Goal: Task Accomplishment & Management: Manage account settings

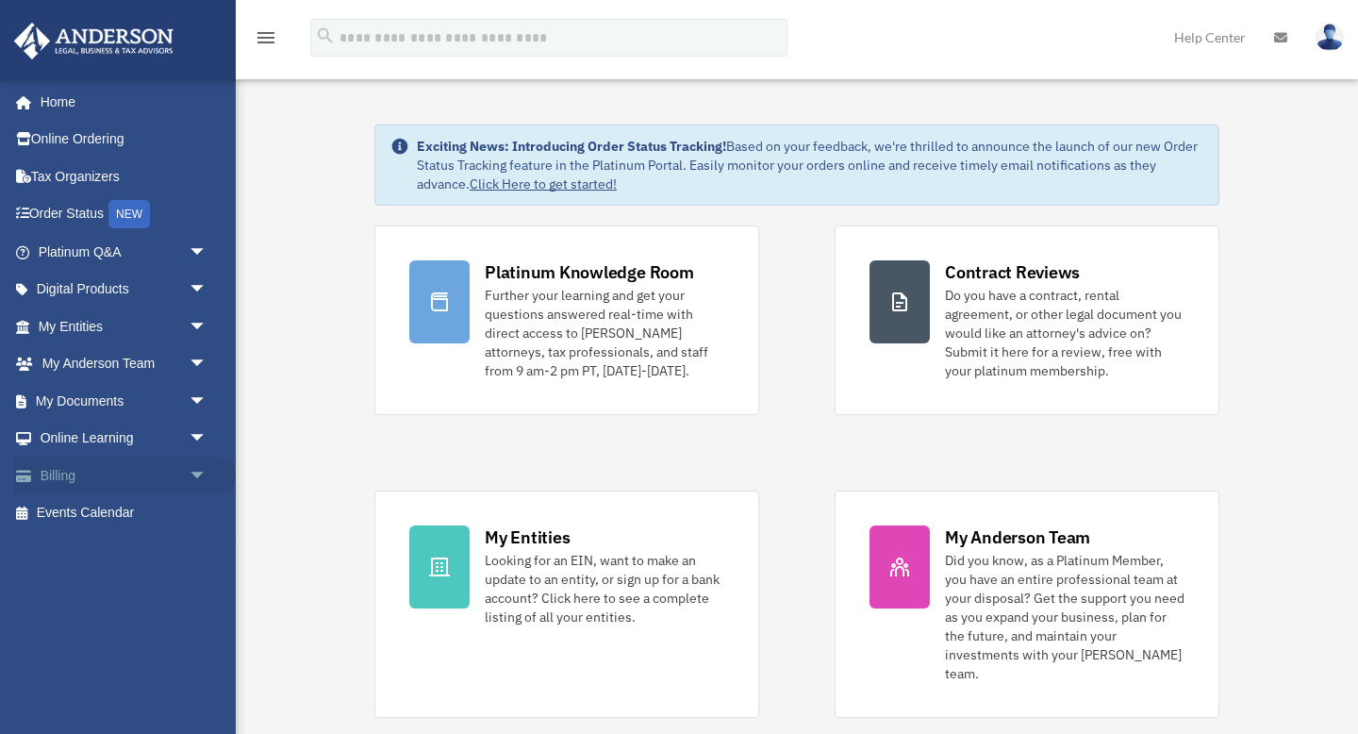
click at [66, 472] on link "Billing arrow_drop_down" at bounding box center [124, 476] width 223 height 38
click at [197, 477] on span "arrow_drop_down" at bounding box center [208, 476] width 38 height 39
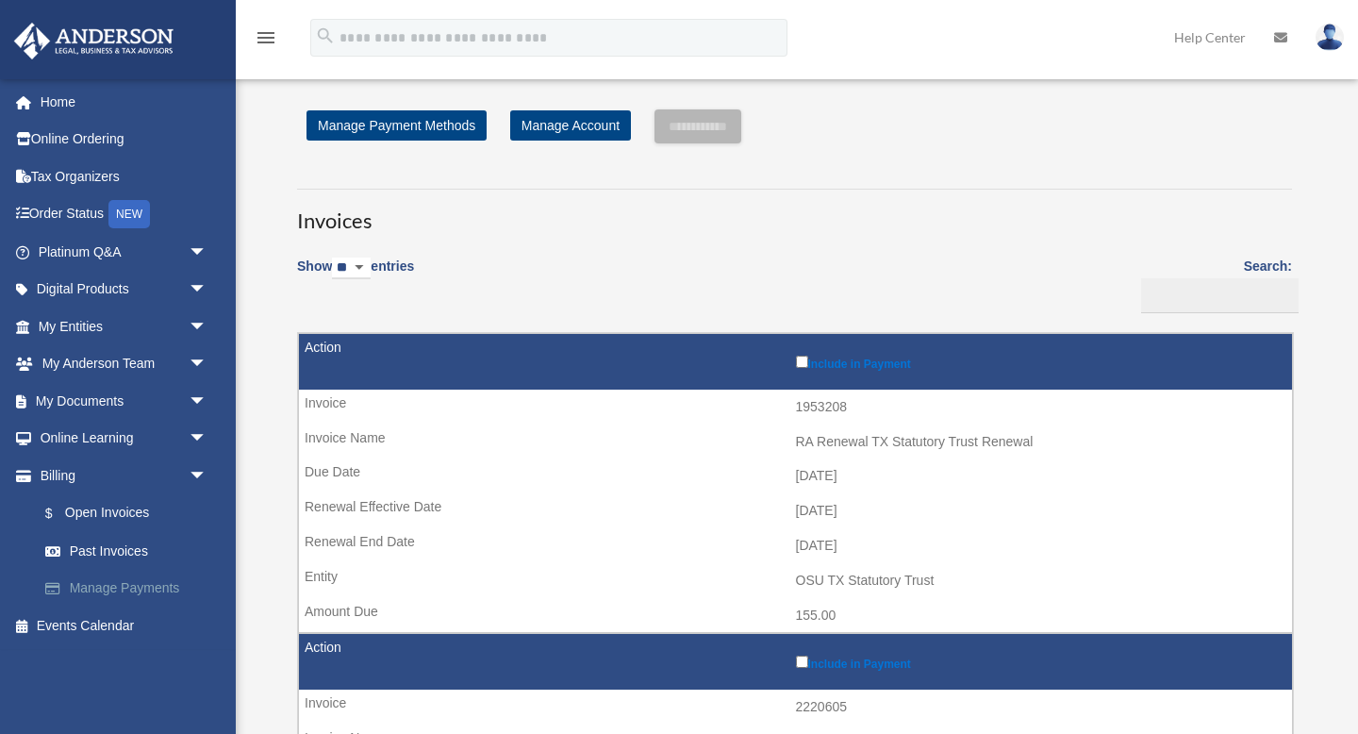
click at [100, 587] on link "Manage Payments" at bounding box center [130, 589] width 209 height 38
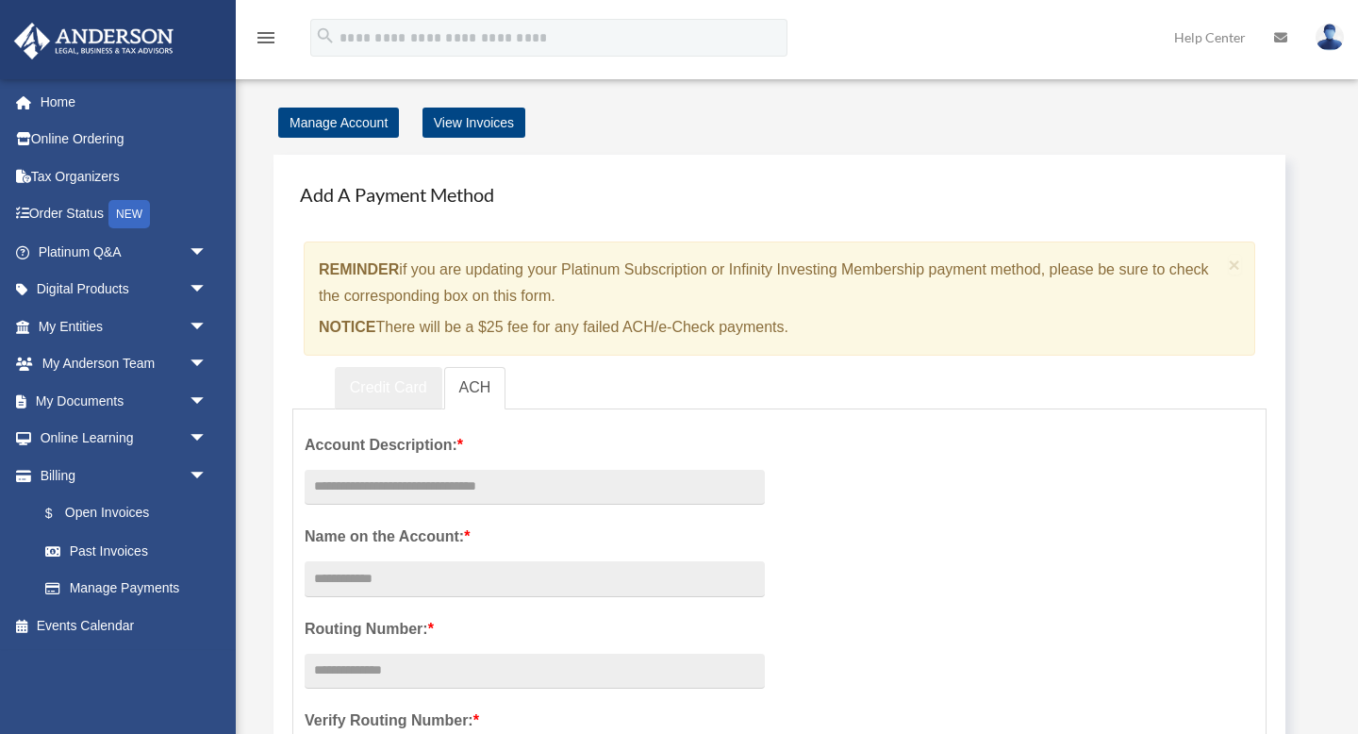
click at [385, 386] on link "Credit Card" at bounding box center [389, 388] width 108 height 42
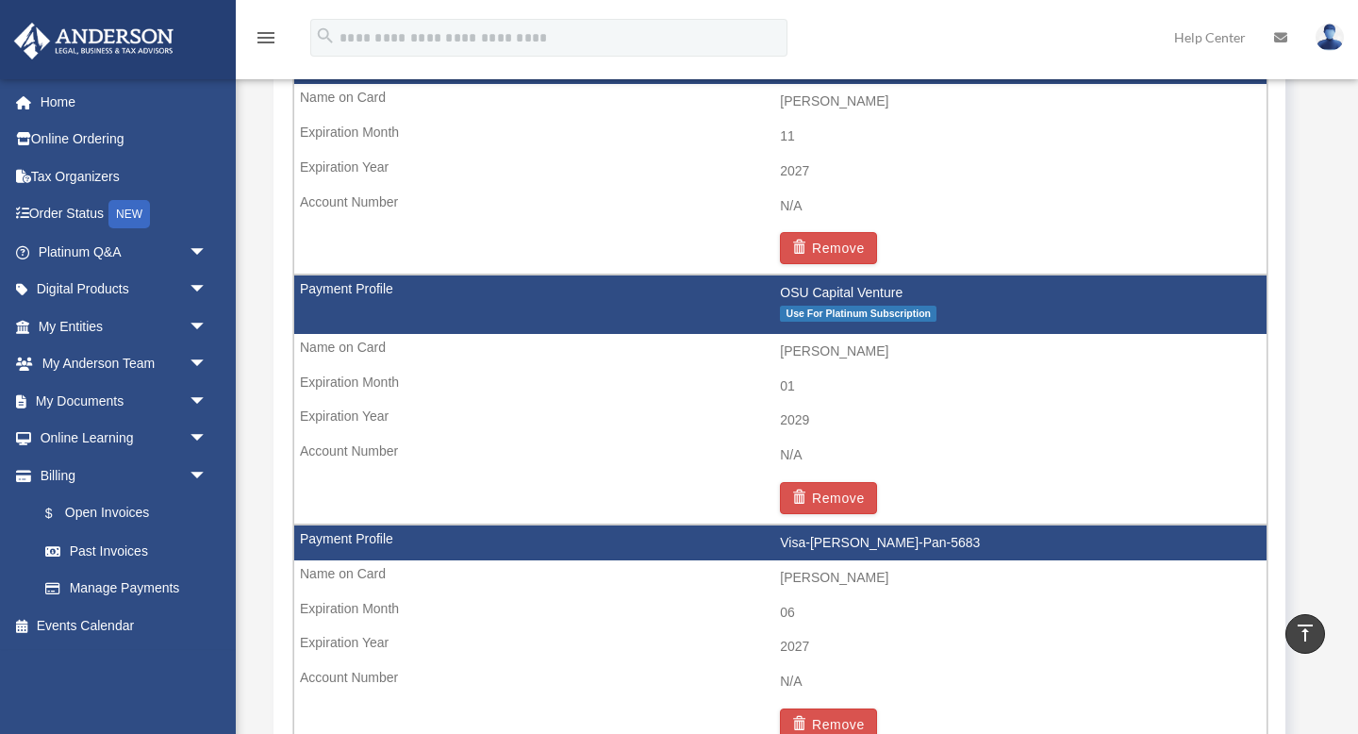
scroll to position [1341, 0]
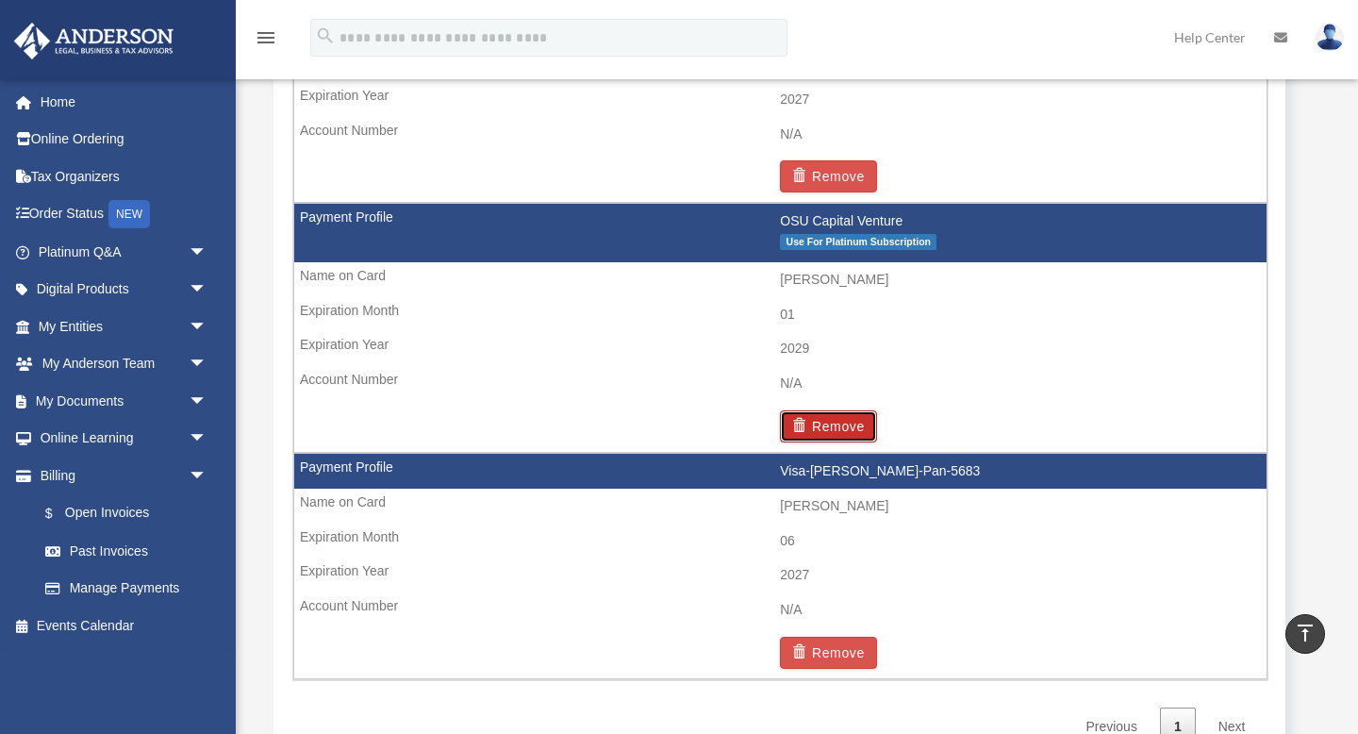
click at [825, 424] on button "Remove" at bounding box center [828, 426] width 97 height 32
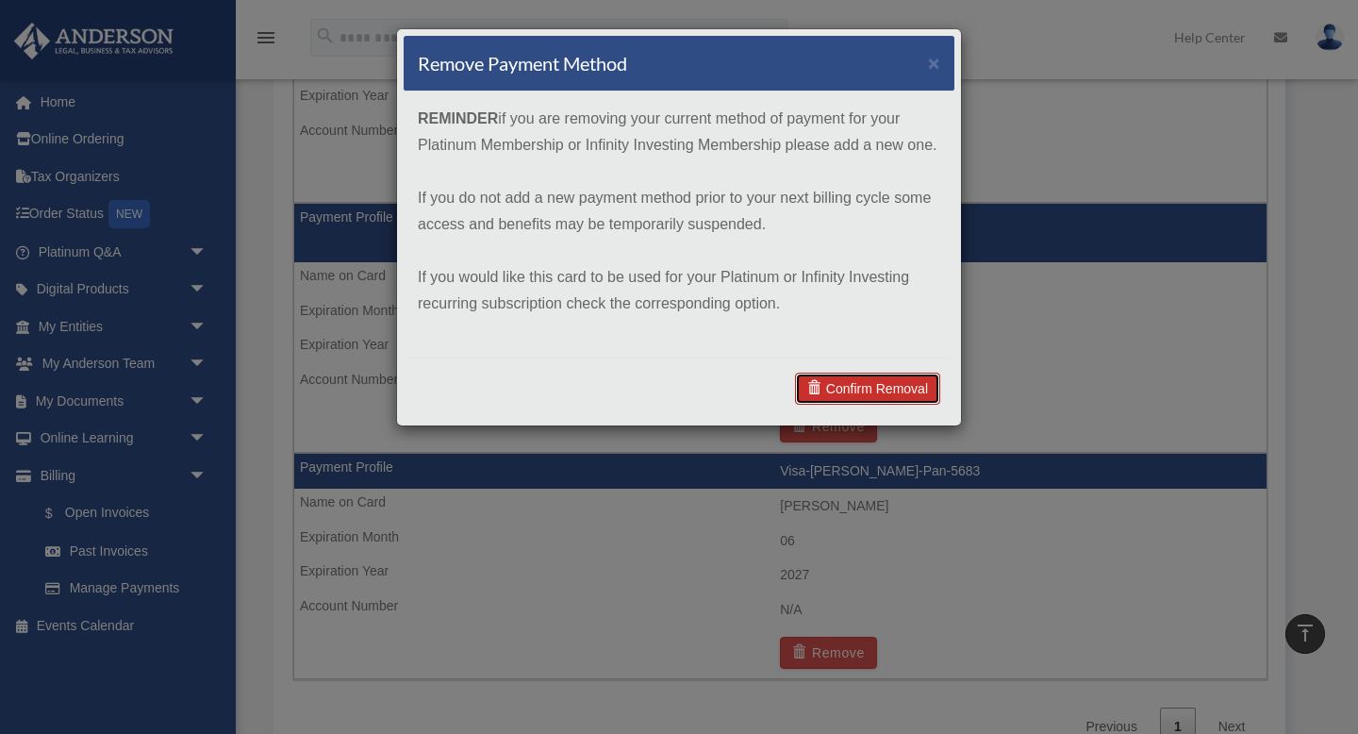
click at [848, 389] on link "Confirm Removal" at bounding box center [867, 389] width 145 height 32
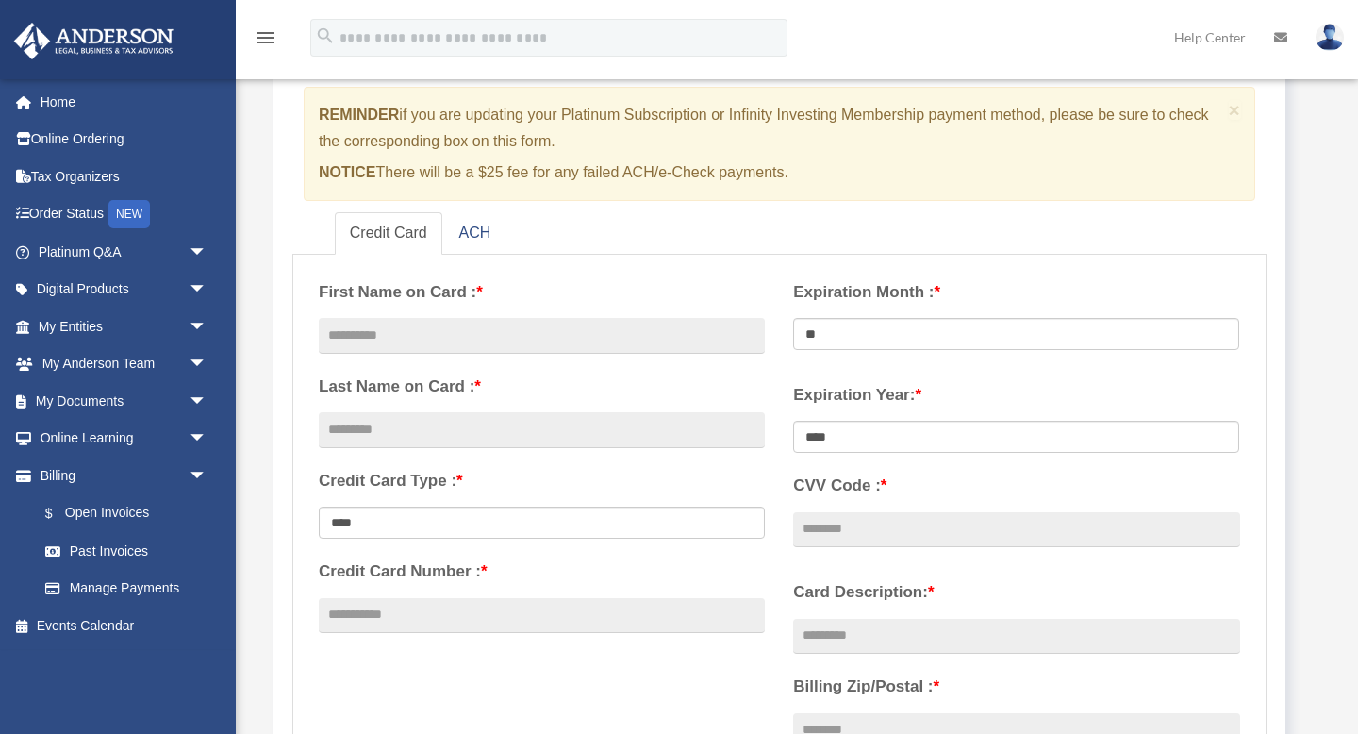
scroll to position [0, 0]
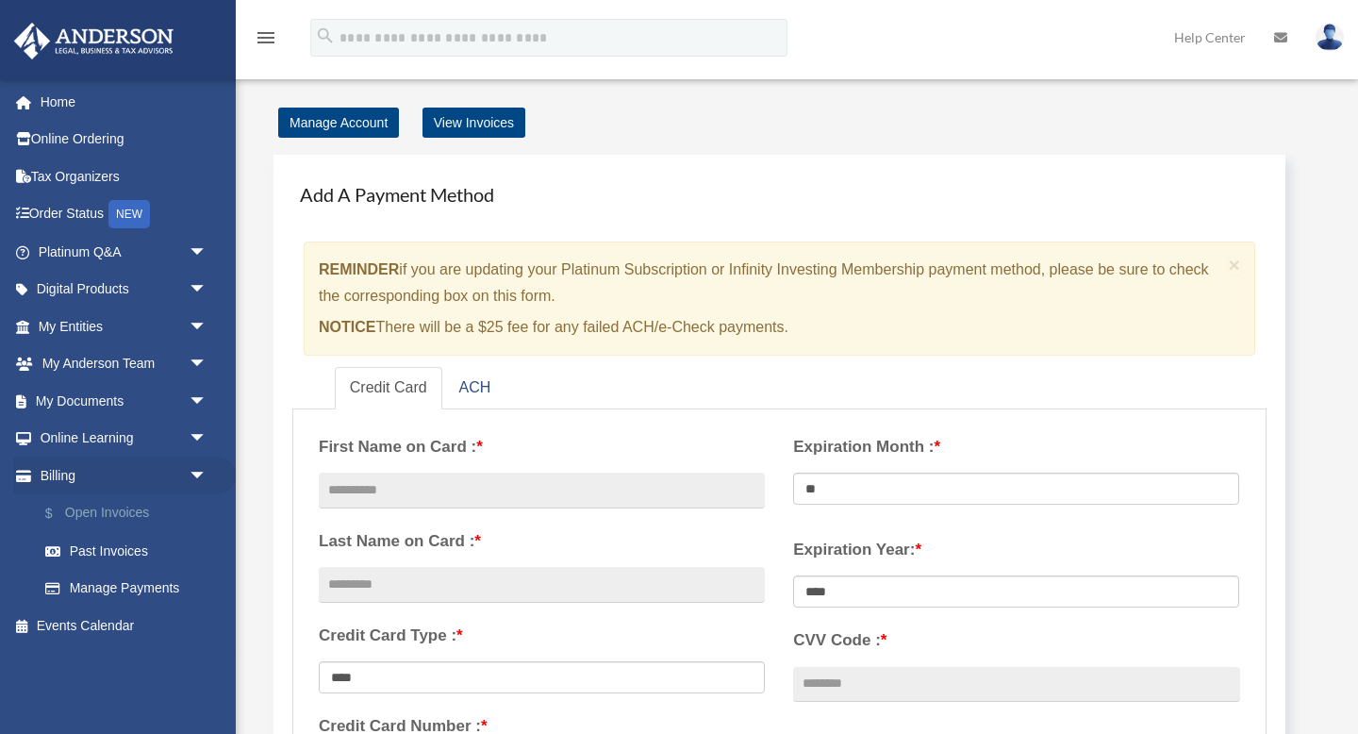
click at [111, 518] on link "$ Open Invoices" at bounding box center [130, 513] width 209 height 39
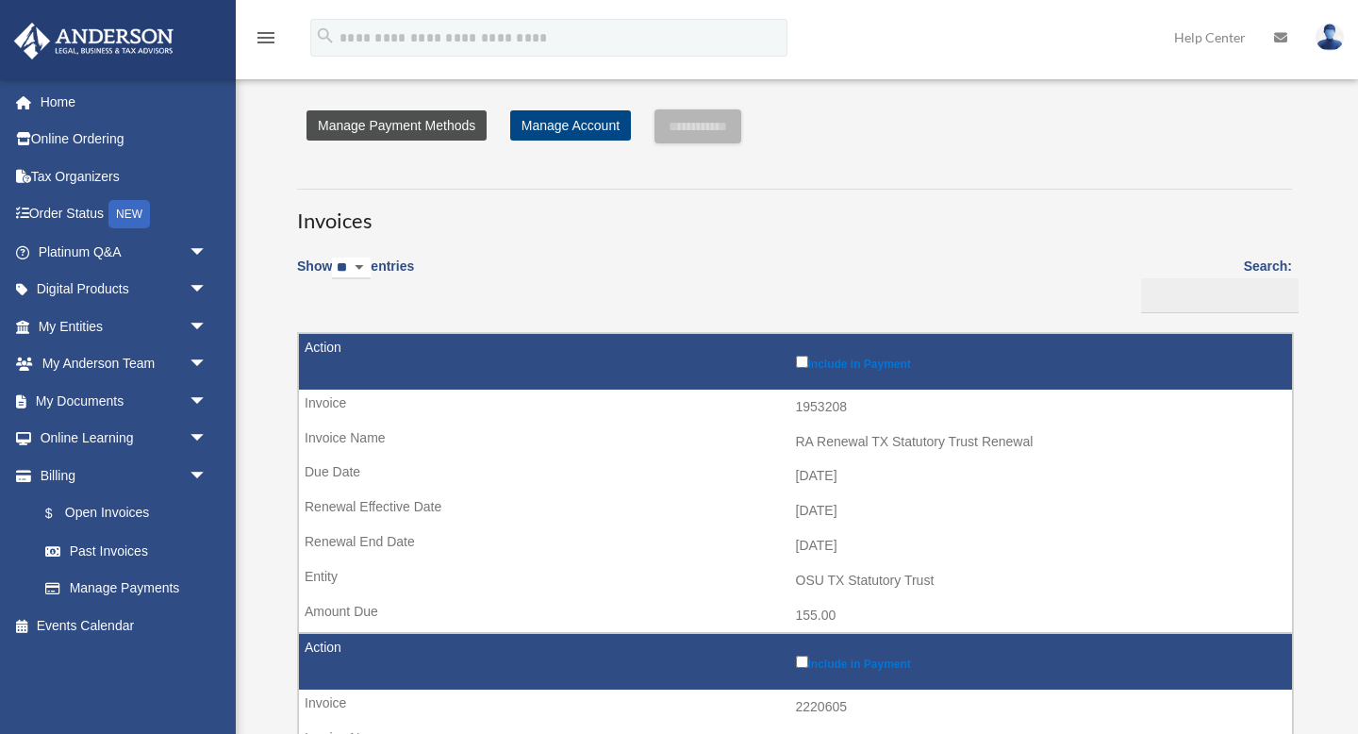
click at [425, 137] on link "Manage Payment Methods" at bounding box center [397, 125] width 180 height 30
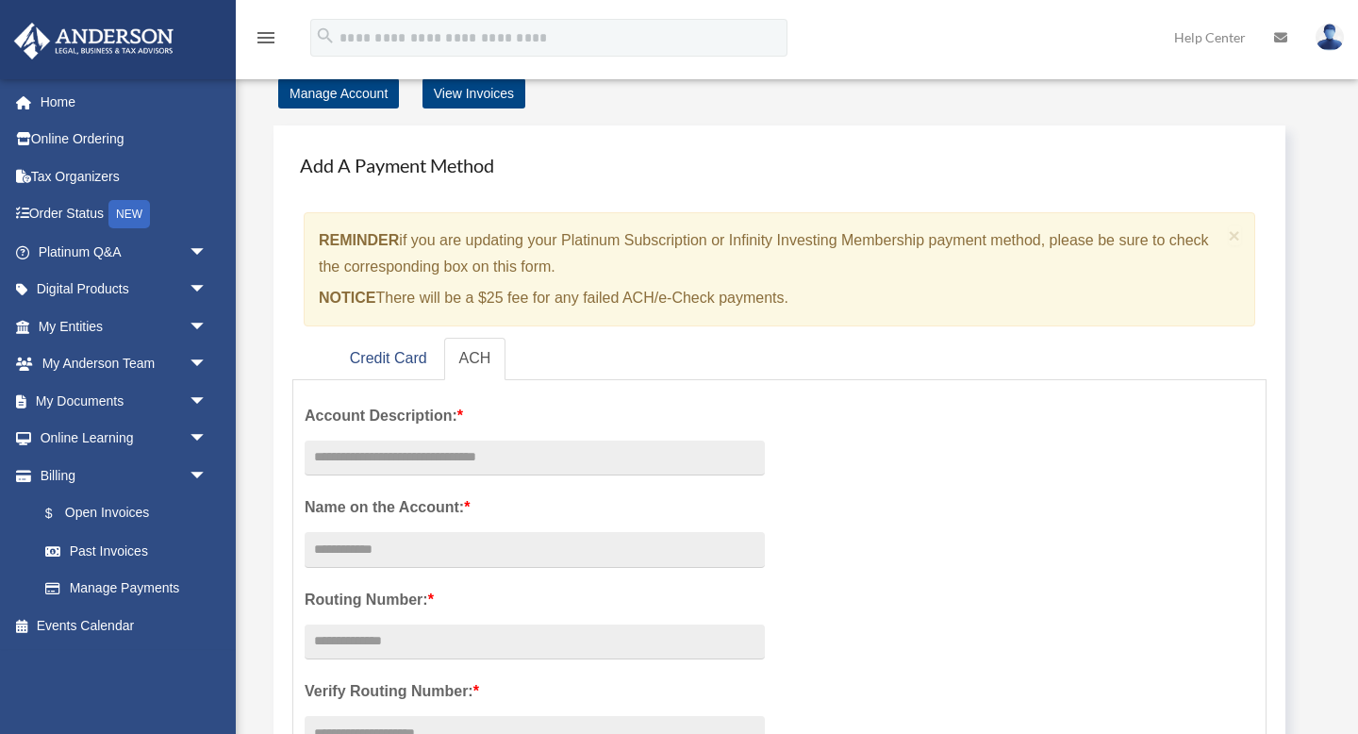
scroll to position [30, 0]
click at [367, 360] on link "Credit Card" at bounding box center [389, 358] width 108 height 42
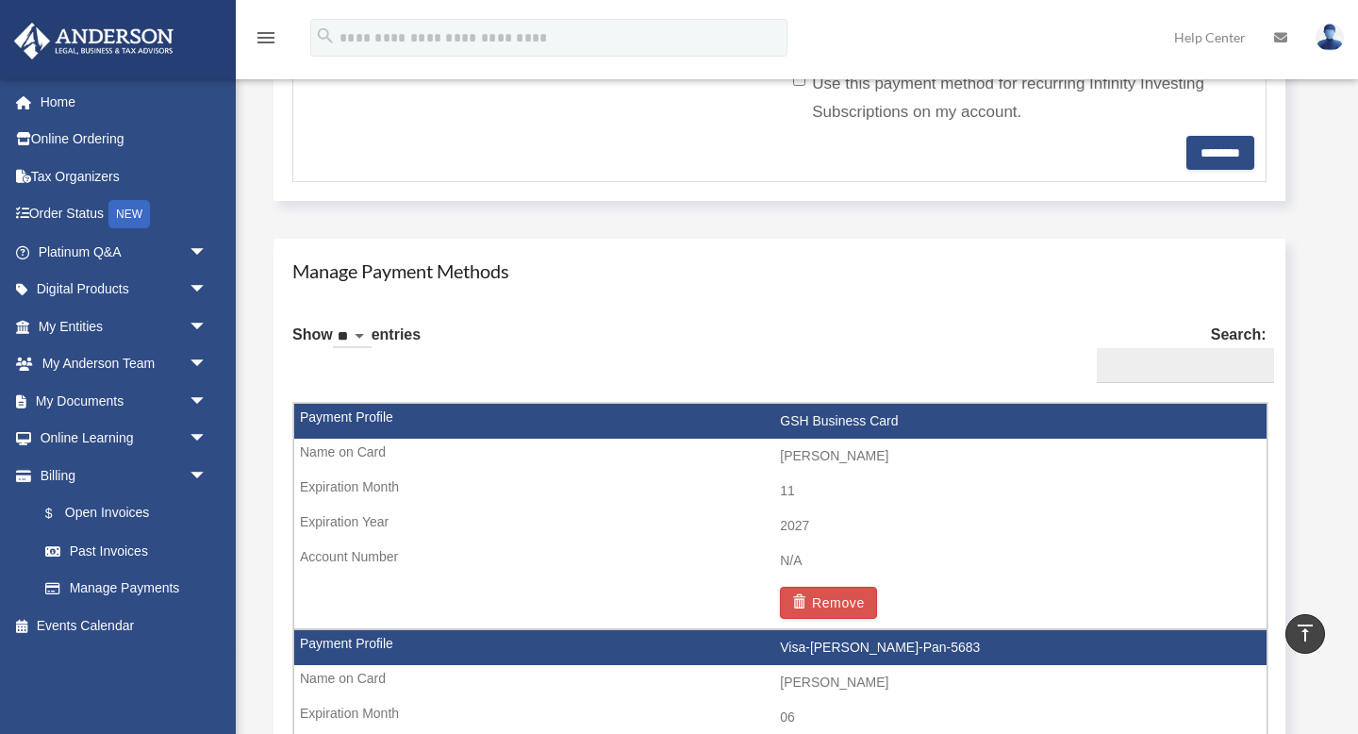
scroll to position [925, 0]
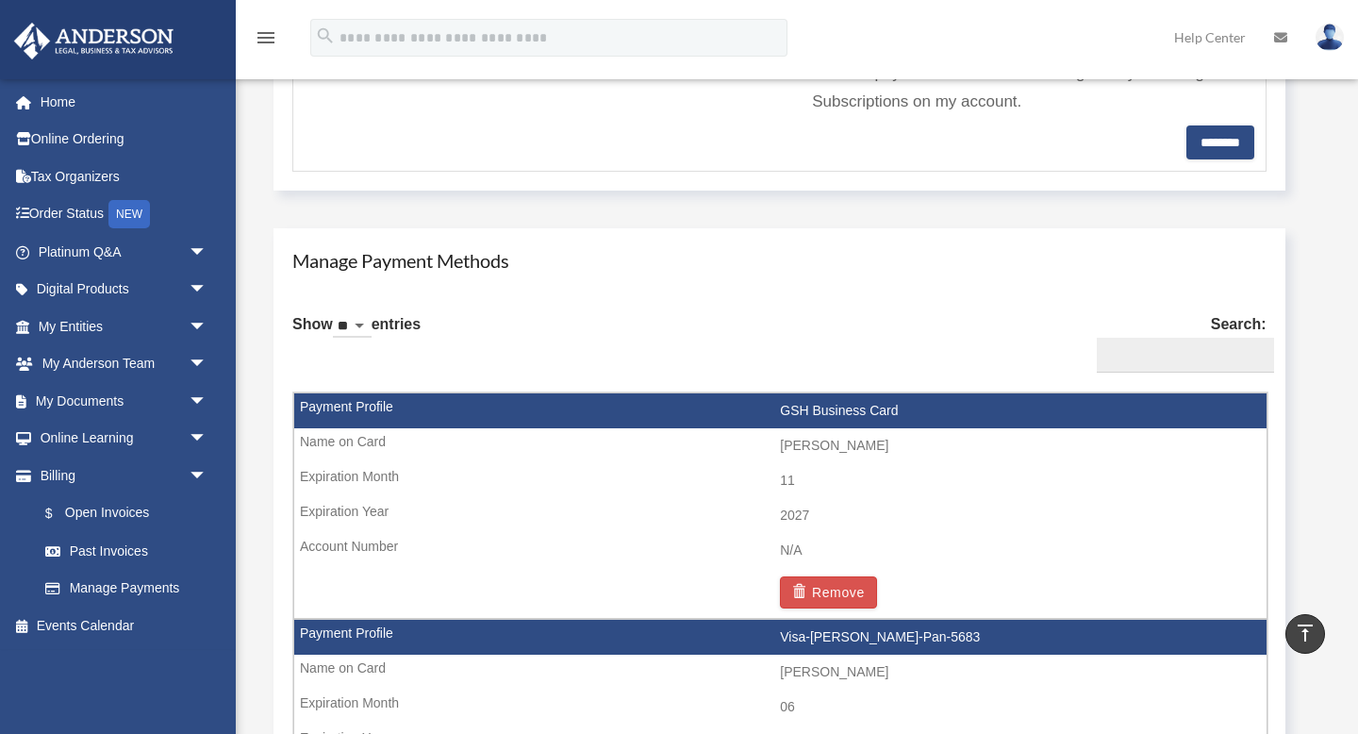
click at [810, 409] on td "GSH Business Card" at bounding box center [780, 411] width 972 height 36
click at [787, 475] on td "11" at bounding box center [780, 481] width 972 height 36
click at [789, 515] on td "2027" at bounding box center [780, 516] width 972 height 36
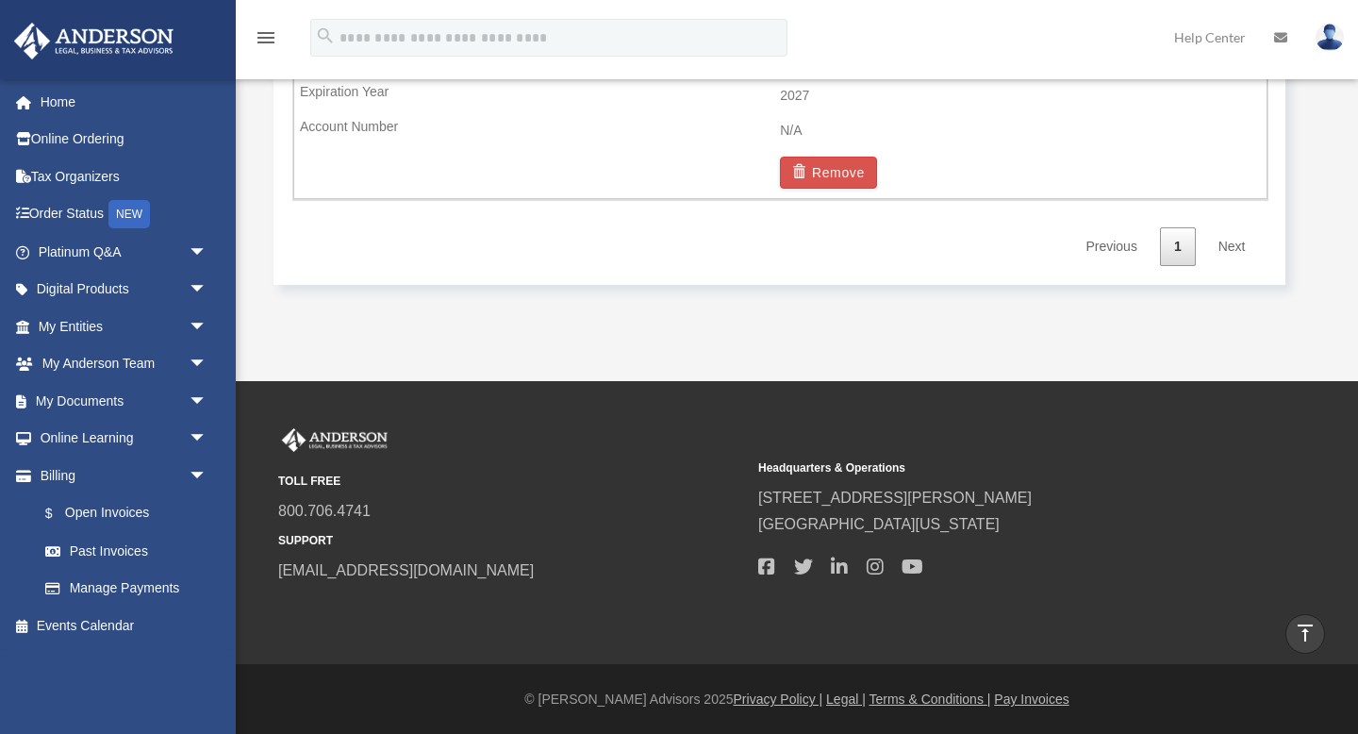
scroll to position [1570, 0]
click at [65, 221] on link "Order Status NEW" at bounding box center [124, 214] width 223 height 39
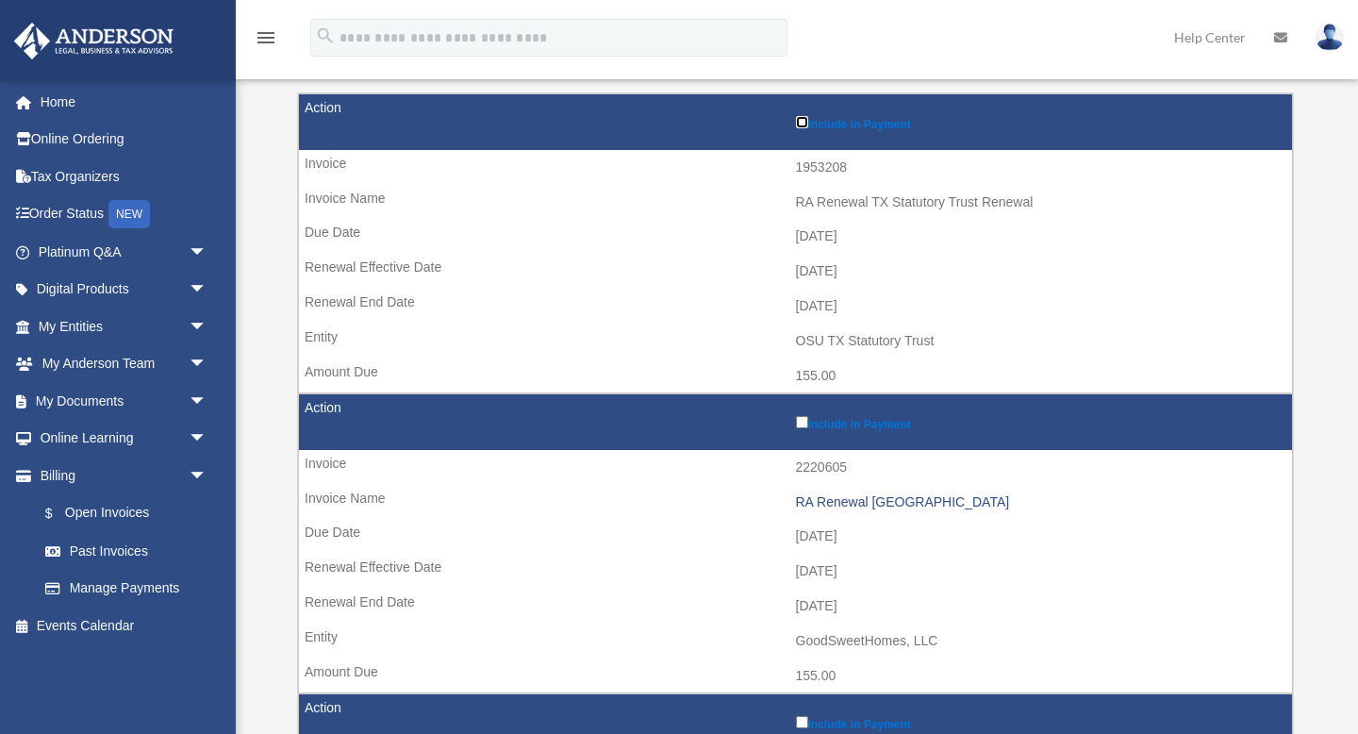
scroll to position [242, 0]
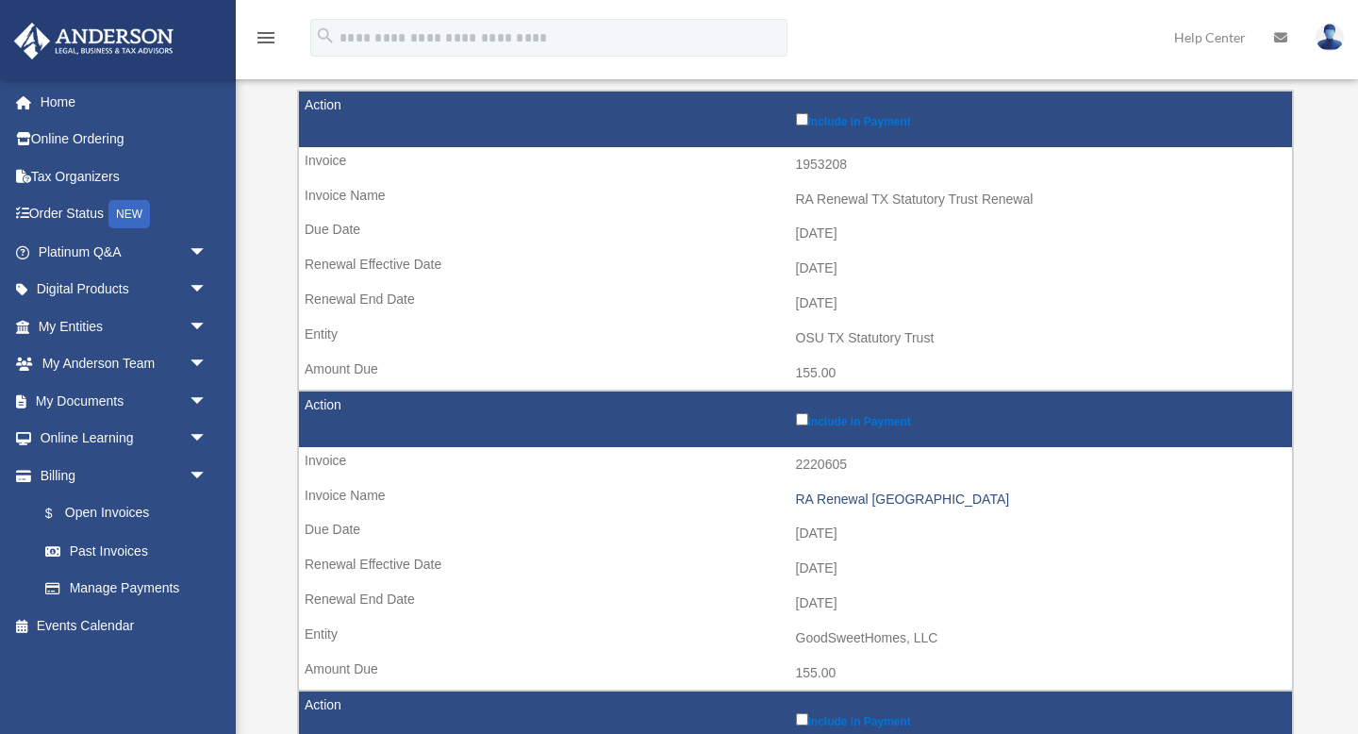
click at [805, 426] on label "Include in Payment" at bounding box center [1040, 418] width 488 height 19
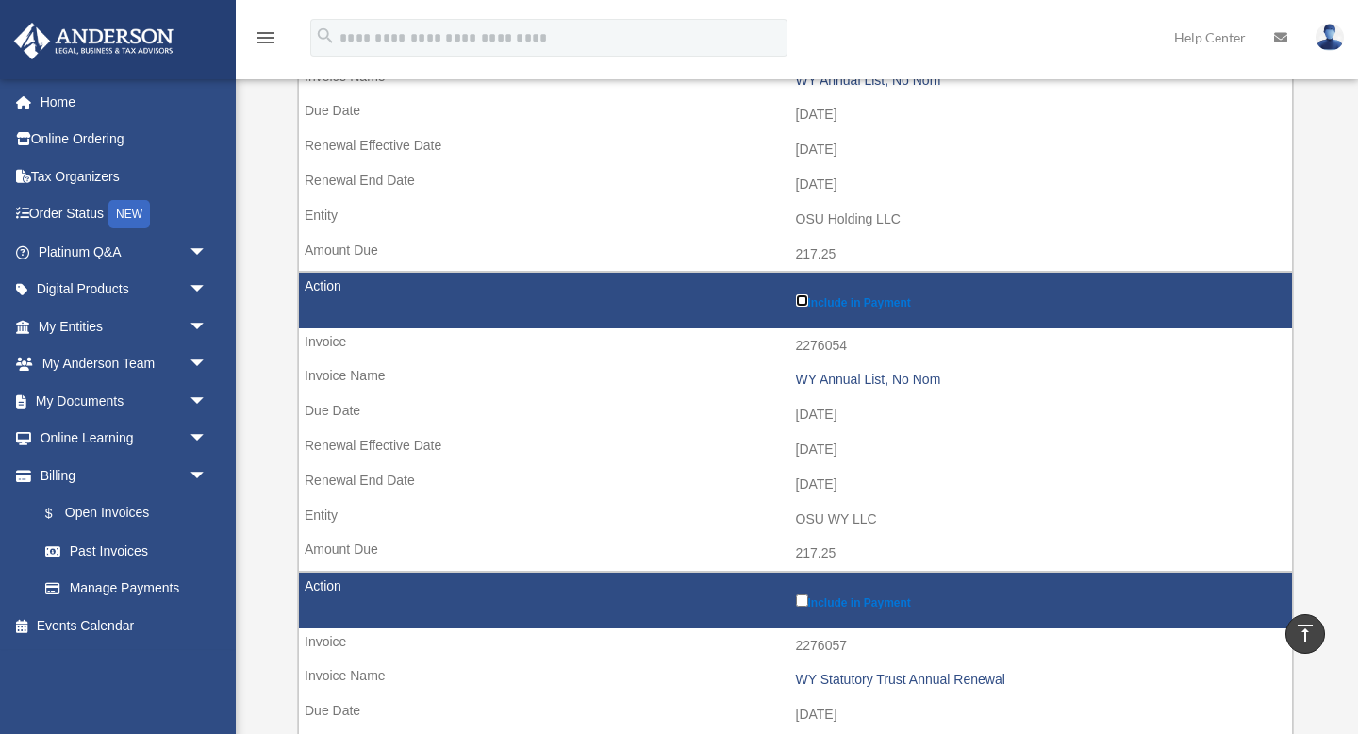
scroll to position [1146, 0]
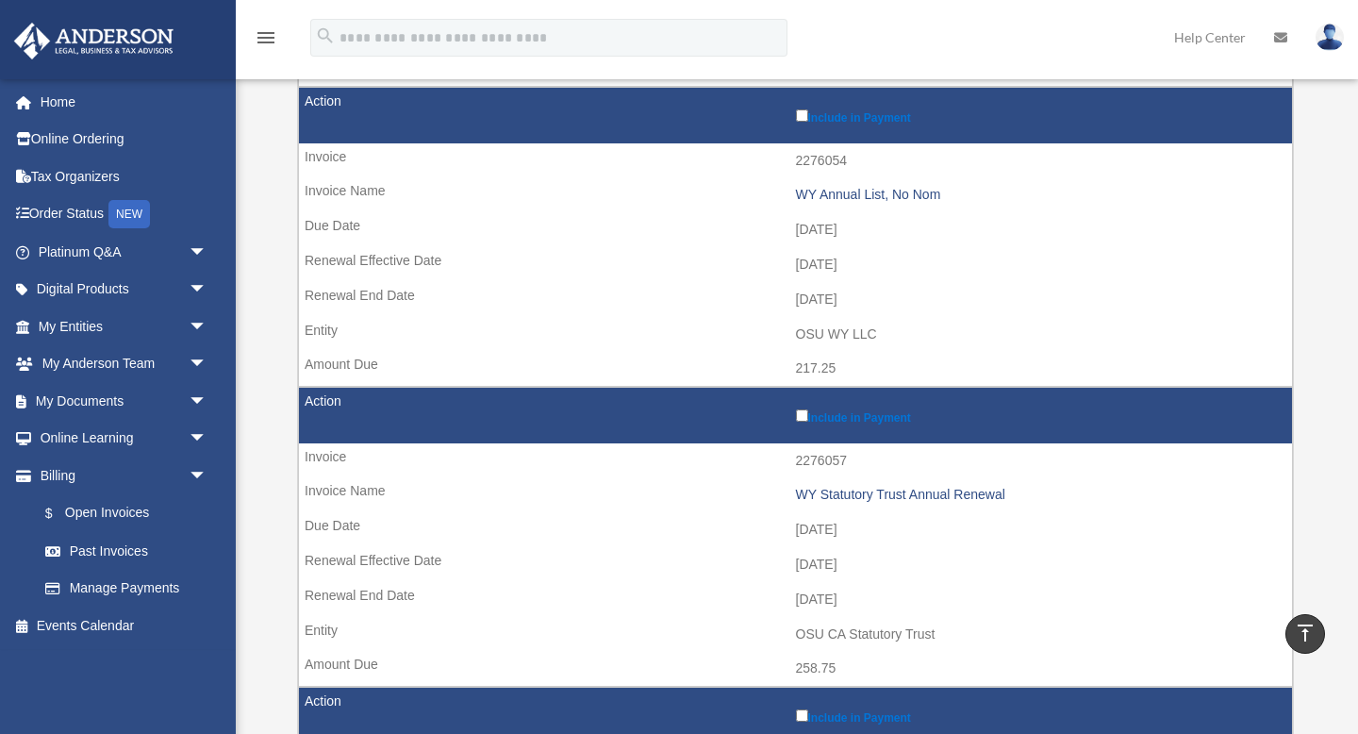
click at [802, 423] on label "Include in Payment" at bounding box center [1040, 415] width 488 height 19
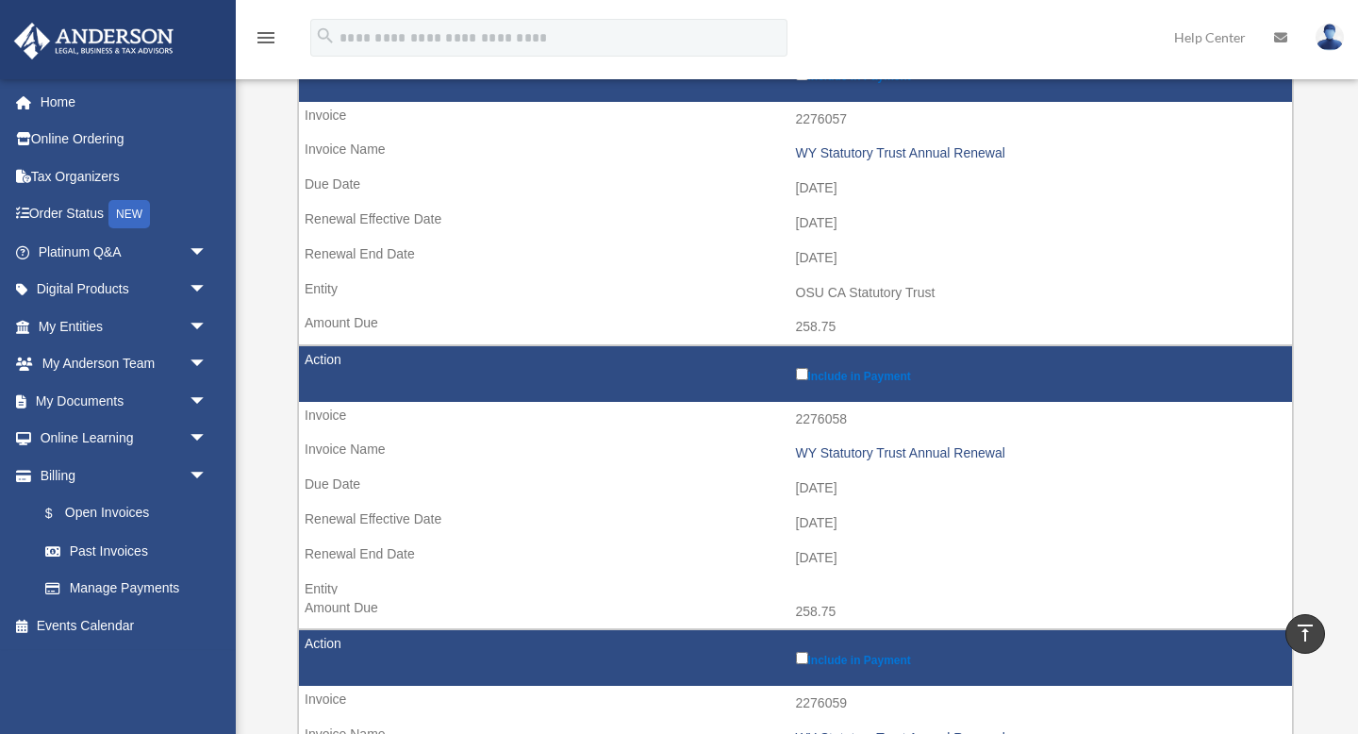
scroll to position [1527, 0]
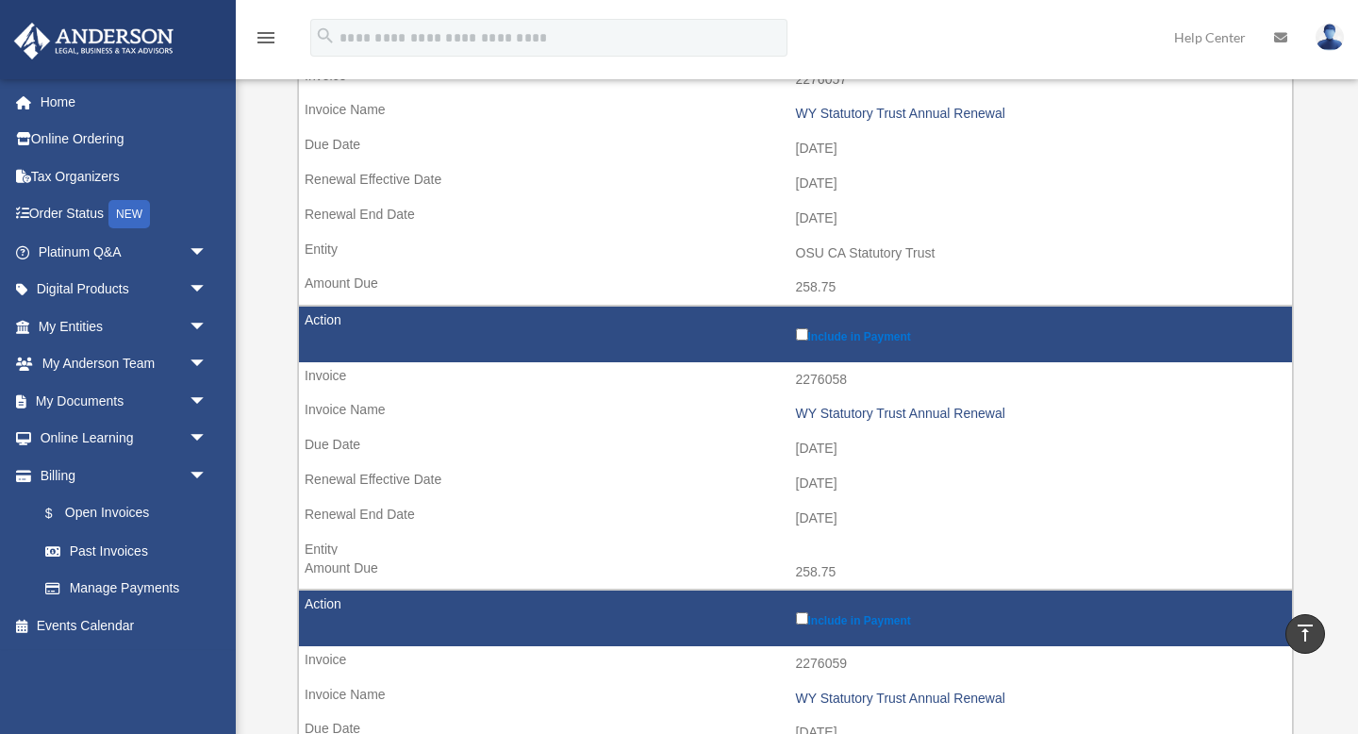
click at [802, 624] on label "Include in Payment" at bounding box center [1040, 617] width 488 height 19
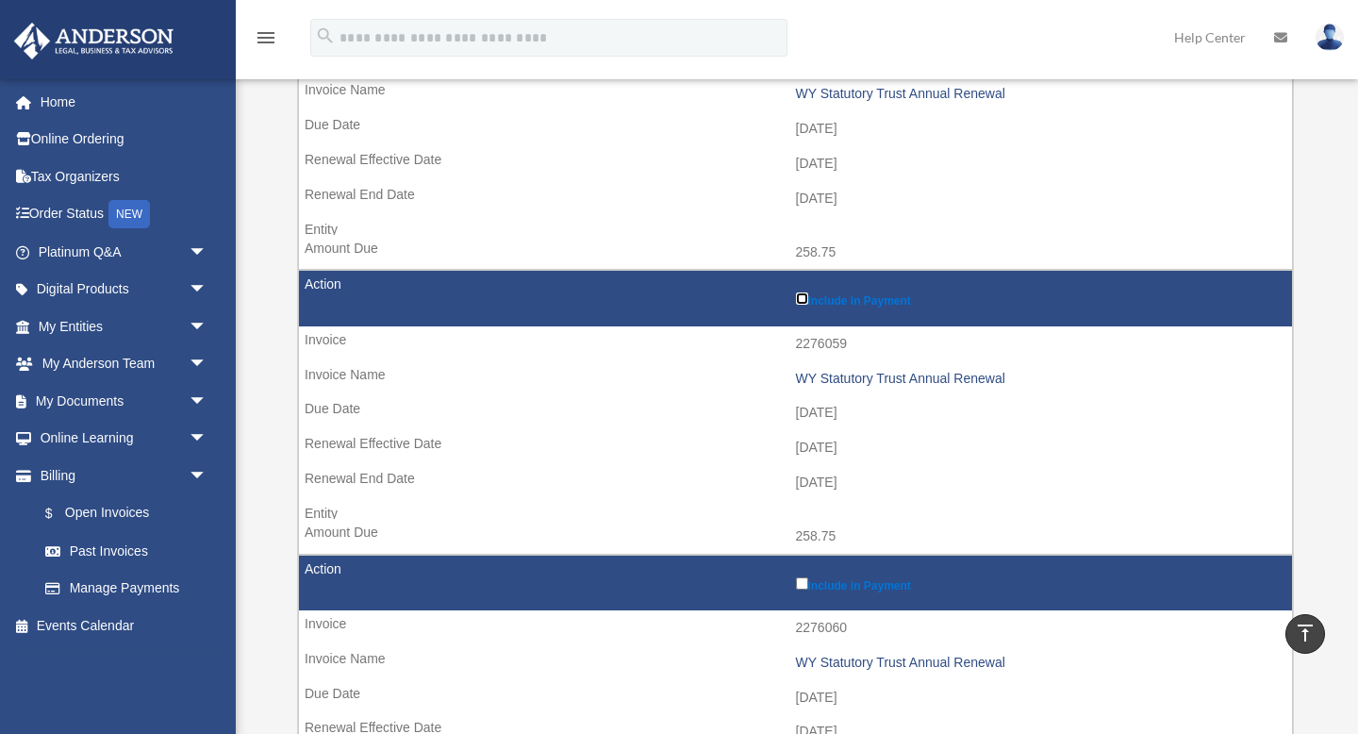
scroll to position [1972, 0]
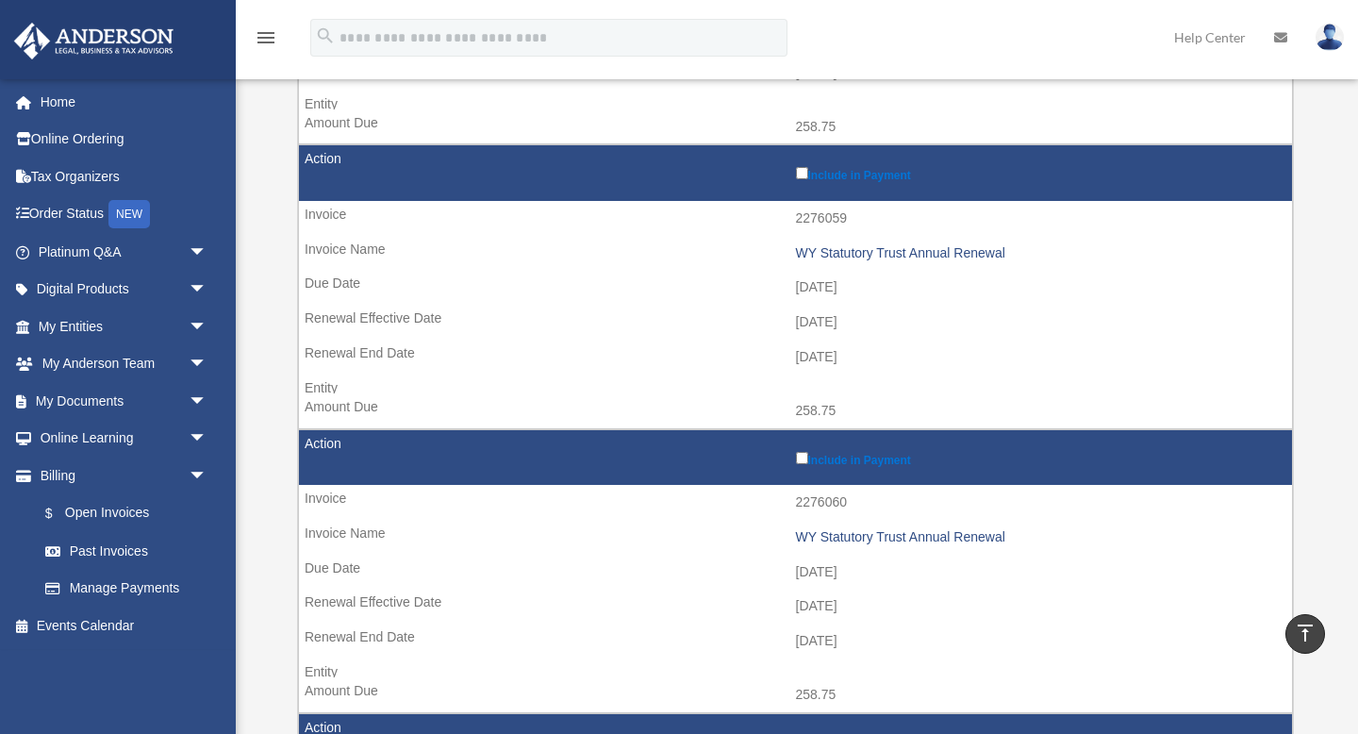
click at [799, 463] on label "Include in Payment" at bounding box center [1040, 457] width 488 height 19
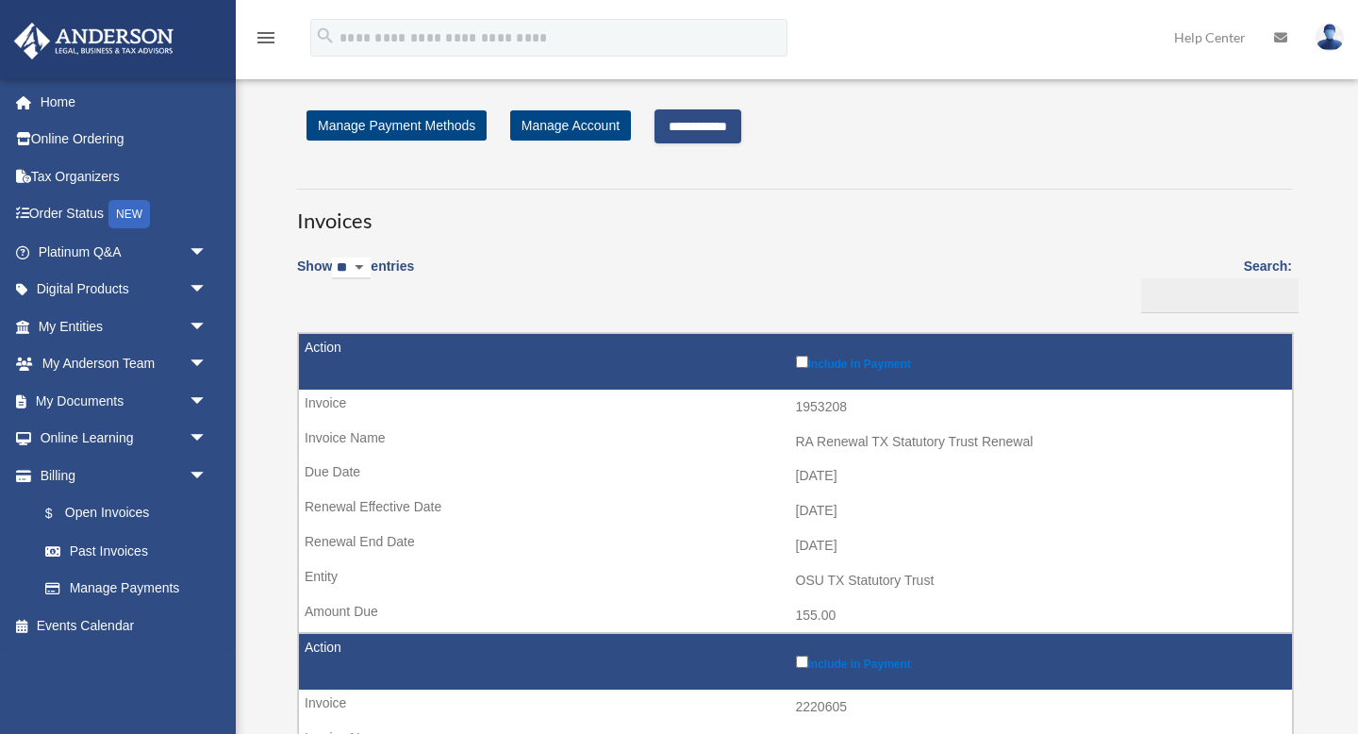
scroll to position [6, 0]
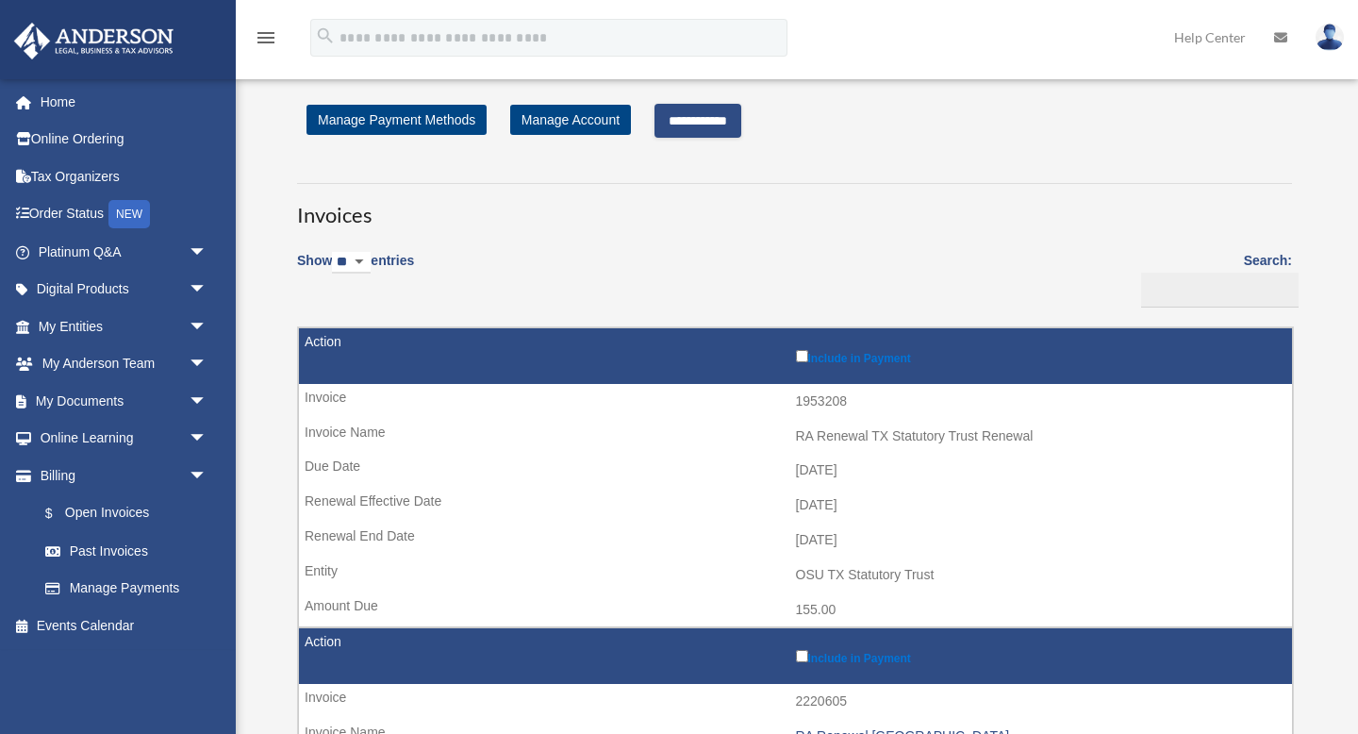
click at [691, 122] on input "**********" at bounding box center [698, 121] width 87 height 34
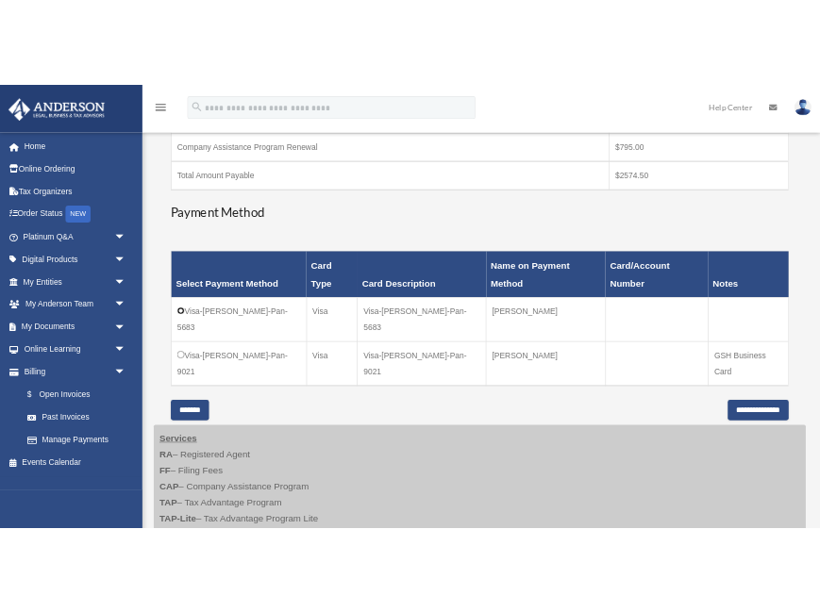
scroll to position [724, 0]
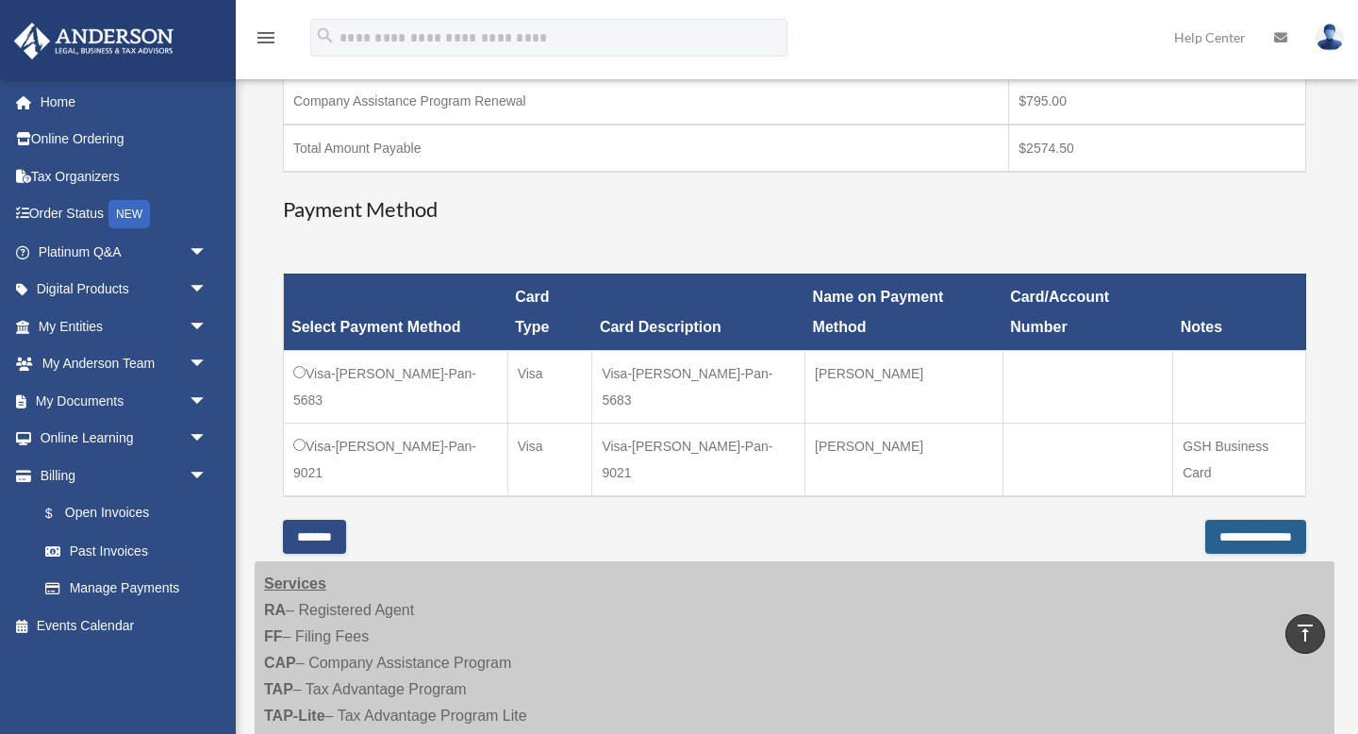
click at [1225, 520] on input "**********" at bounding box center [1255, 537] width 101 height 34
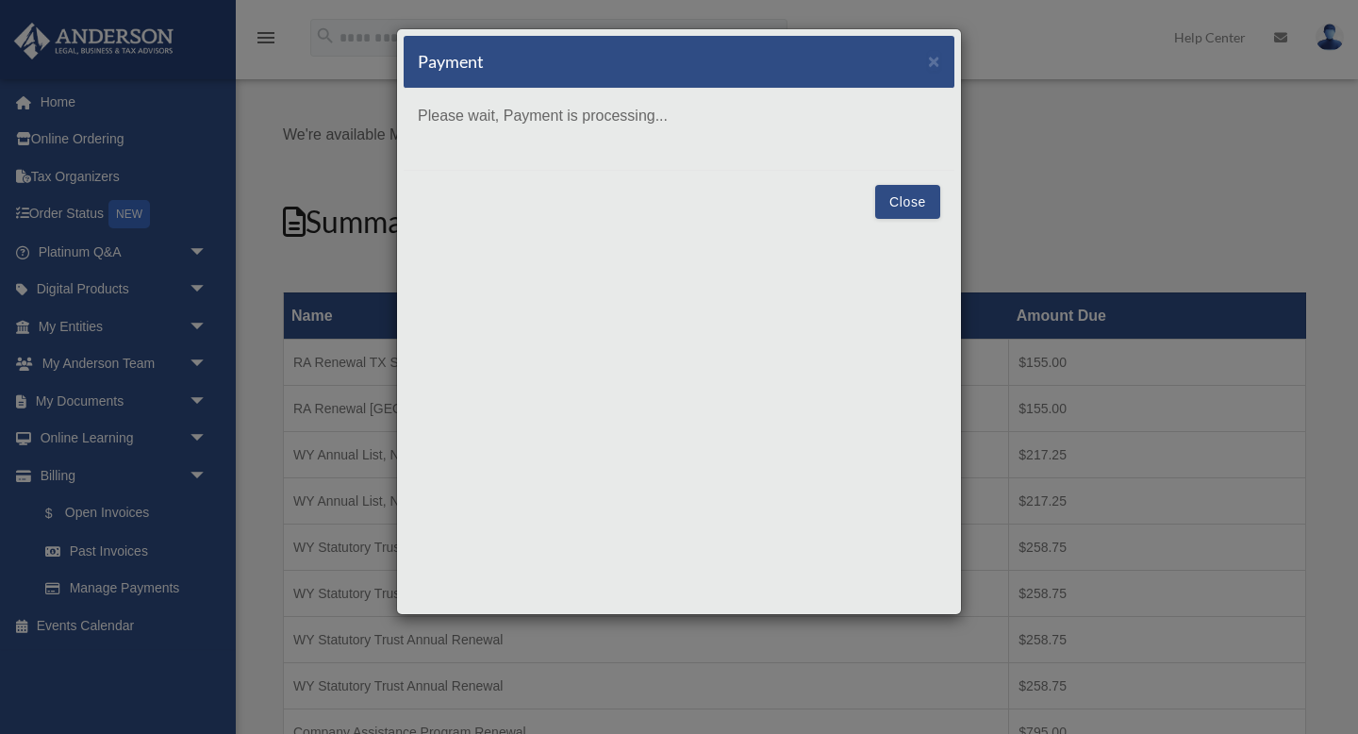
scroll to position [0, 0]
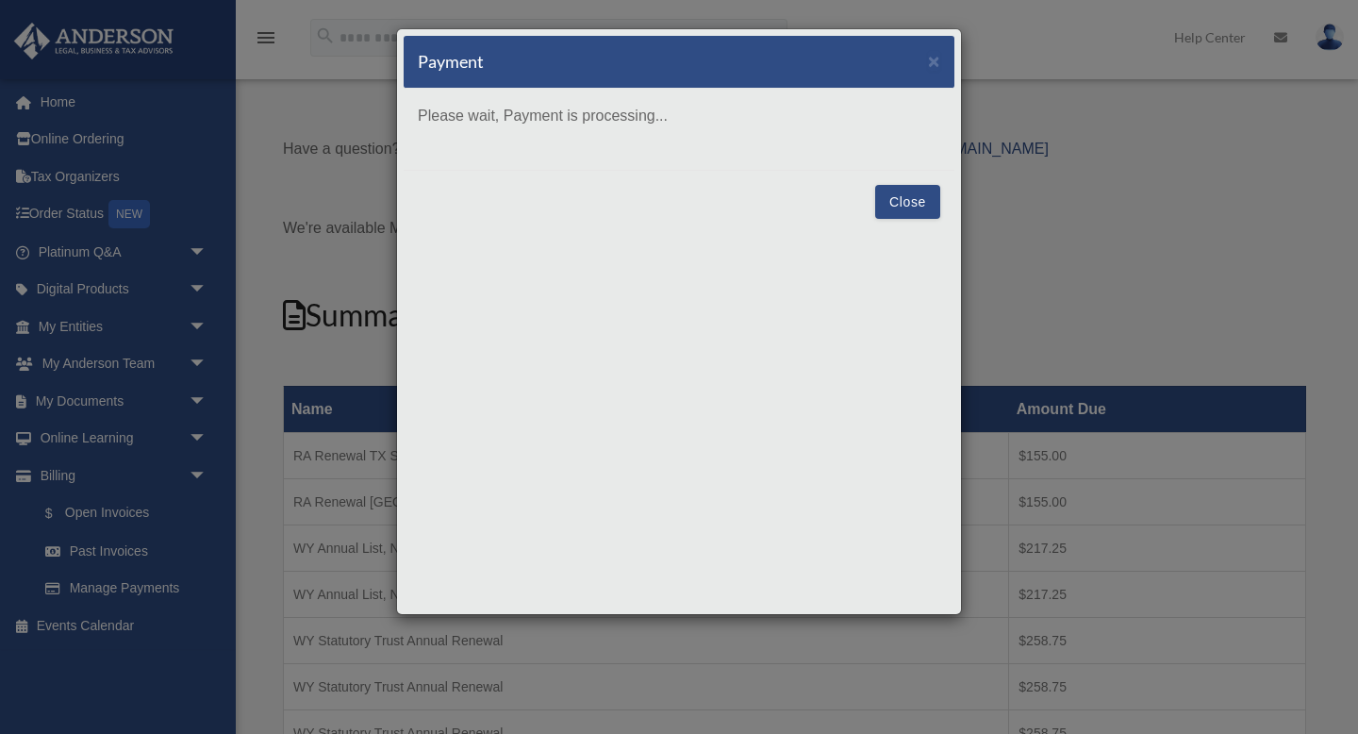
click at [900, 206] on button "Close" at bounding box center [907, 202] width 65 height 34
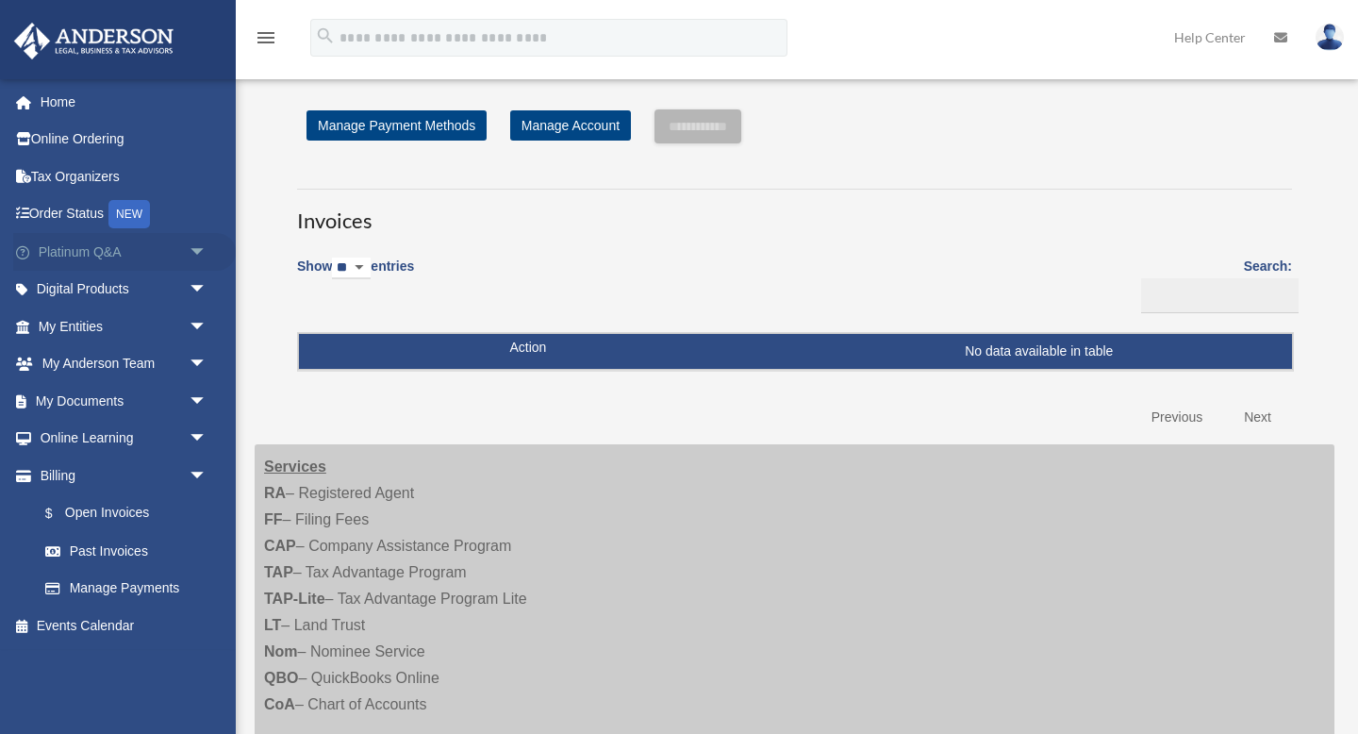
click at [75, 260] on link "Platinum Q&A arrow_drop_down" at bounding box center [124, 252] width 223 height 38
click at [203, 255] on span "arrow_drop_down" at bounding box center [208, 252] width 38 height 39
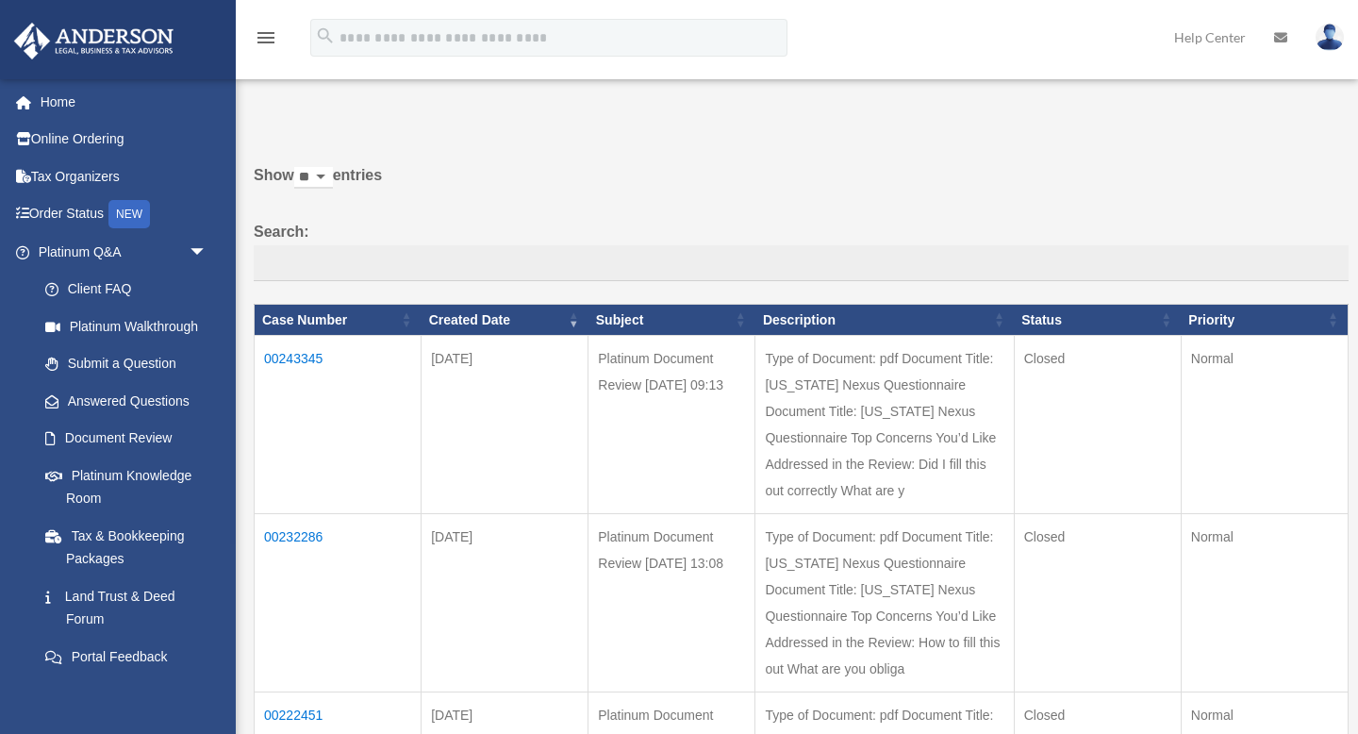
scroll to position [22, 0]
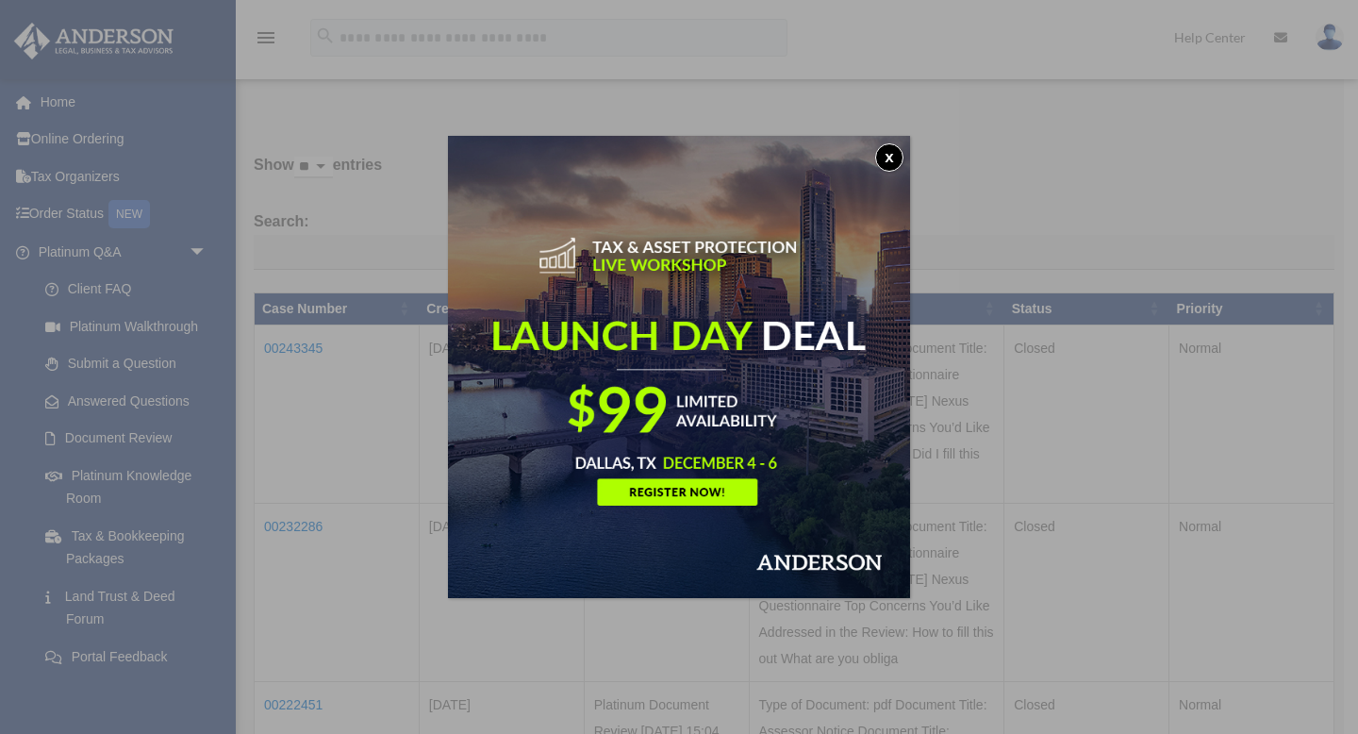
click at [891, 158] on button "x" at bounding box center [889, 157] width 28 height 28
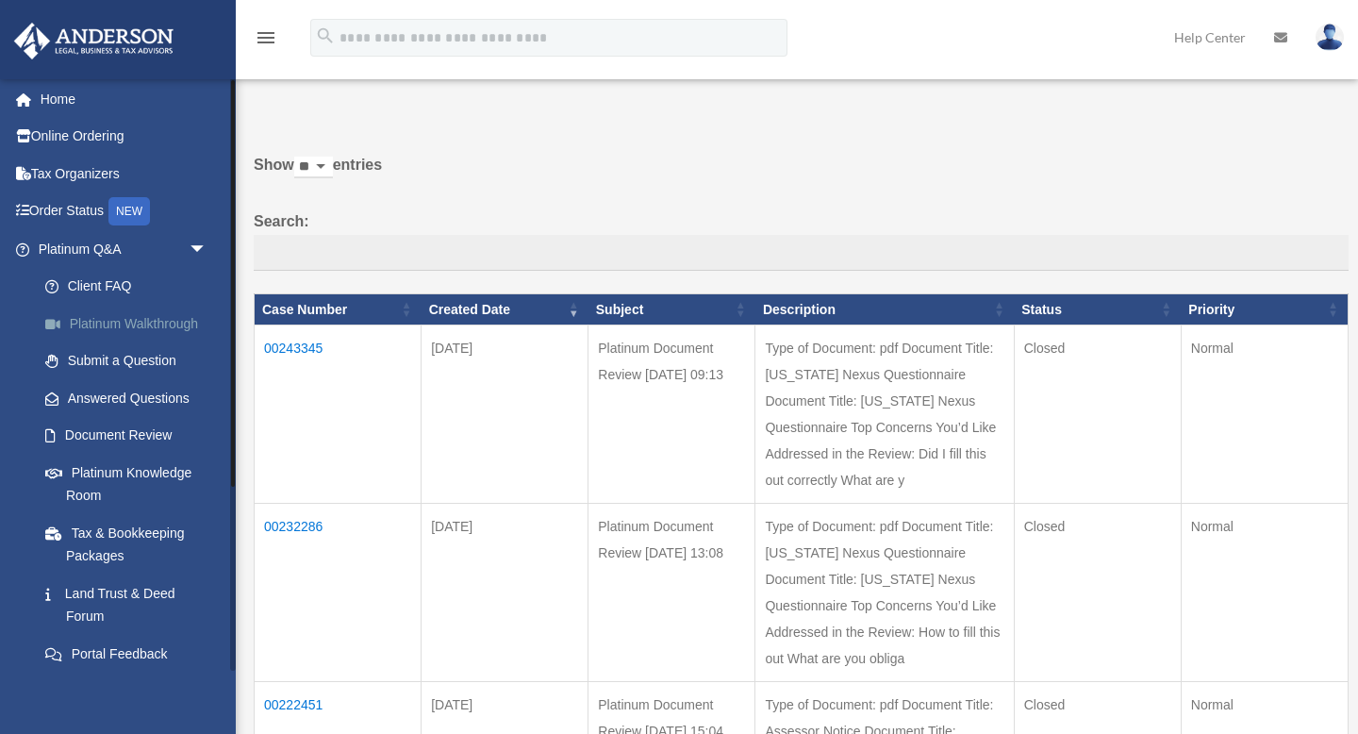
scroll to position [0, 0]
click at [86, 141] on link "Online Ordering" at bounding box center [124, 140] width 223 height 38
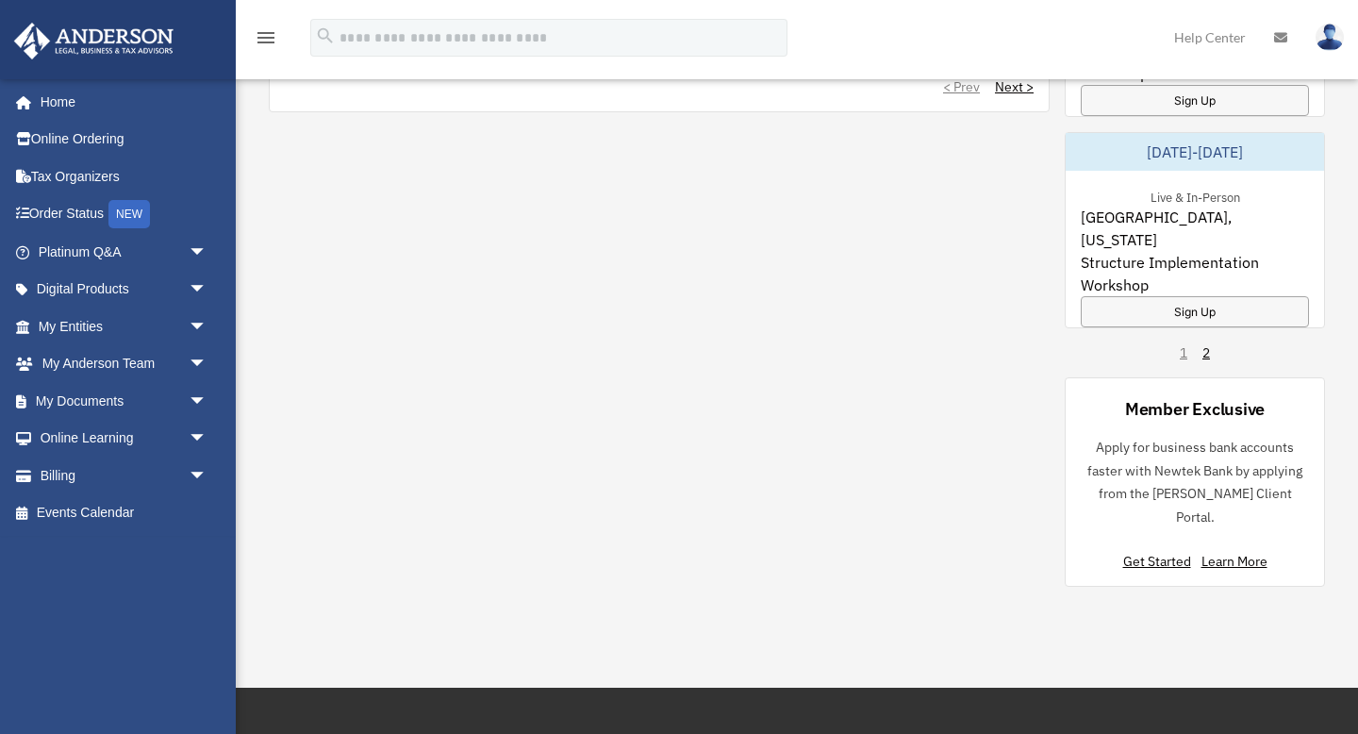
scroll to position [1156, 0]
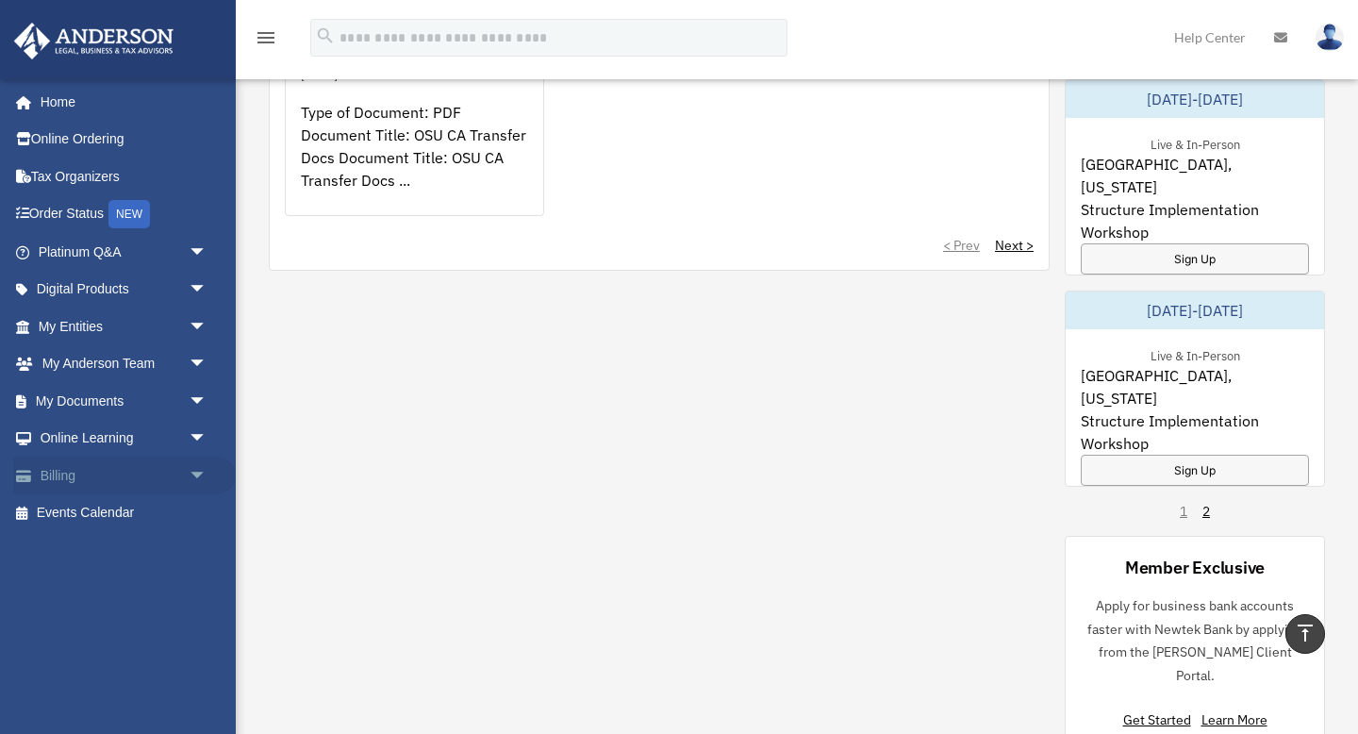
click at [194, 477] on span "arrow_drop_down" at bounding box center [208, 476] width 38 height 39
click at [121, 510] on link "$ Open Invoices" at bounding box center [130, 513] width 209 height 39
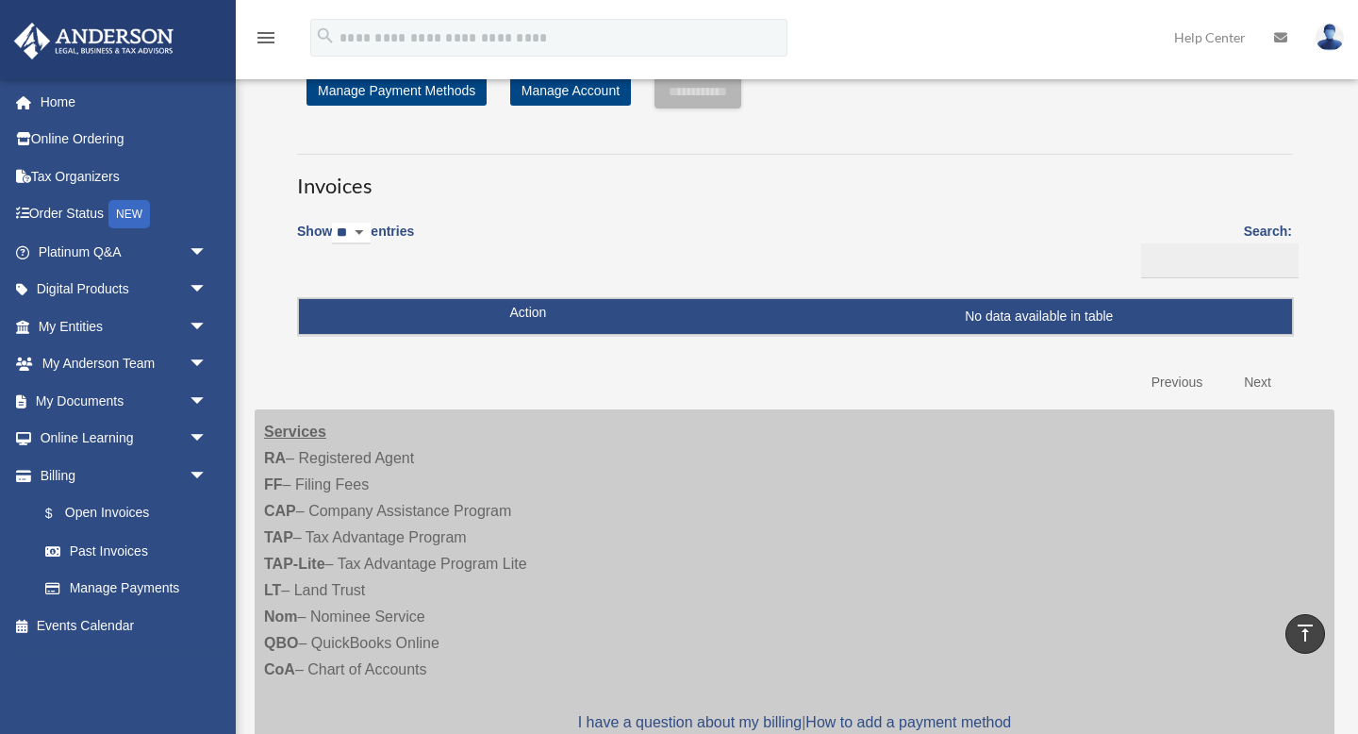
scroll to position [19, 0]
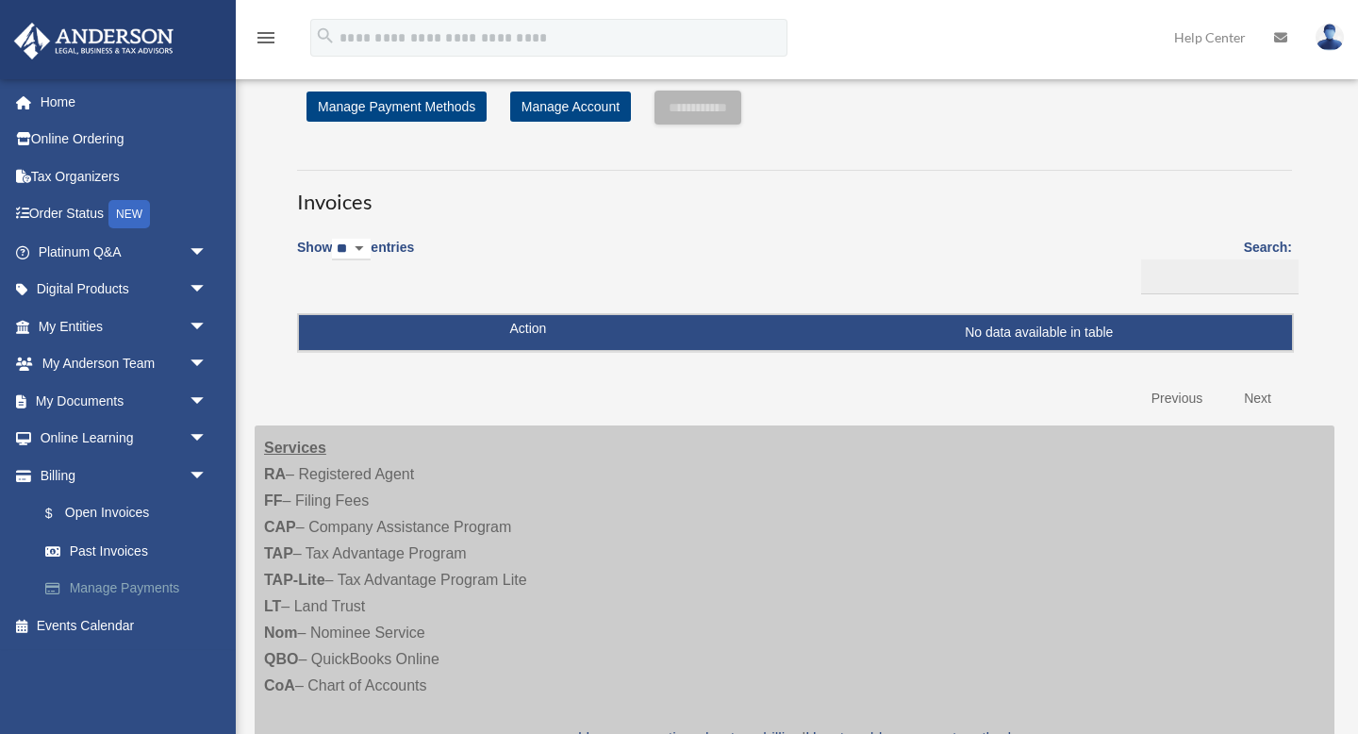
click at [108, 582] on link "Manage Payments" at bounding box center [130, 589] width 209 height 38
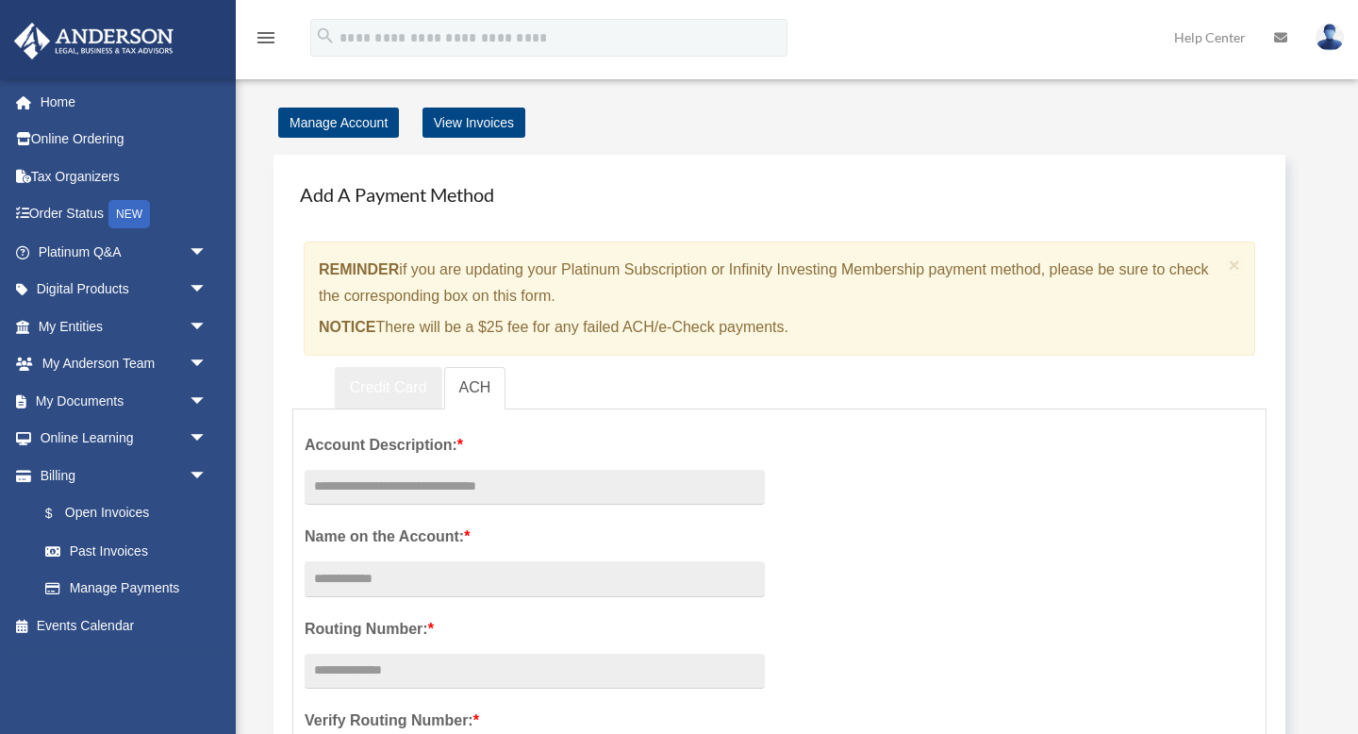
click at [388, 392] on link "Credit Card" at bounding box center [389, 388] width 108 height 42
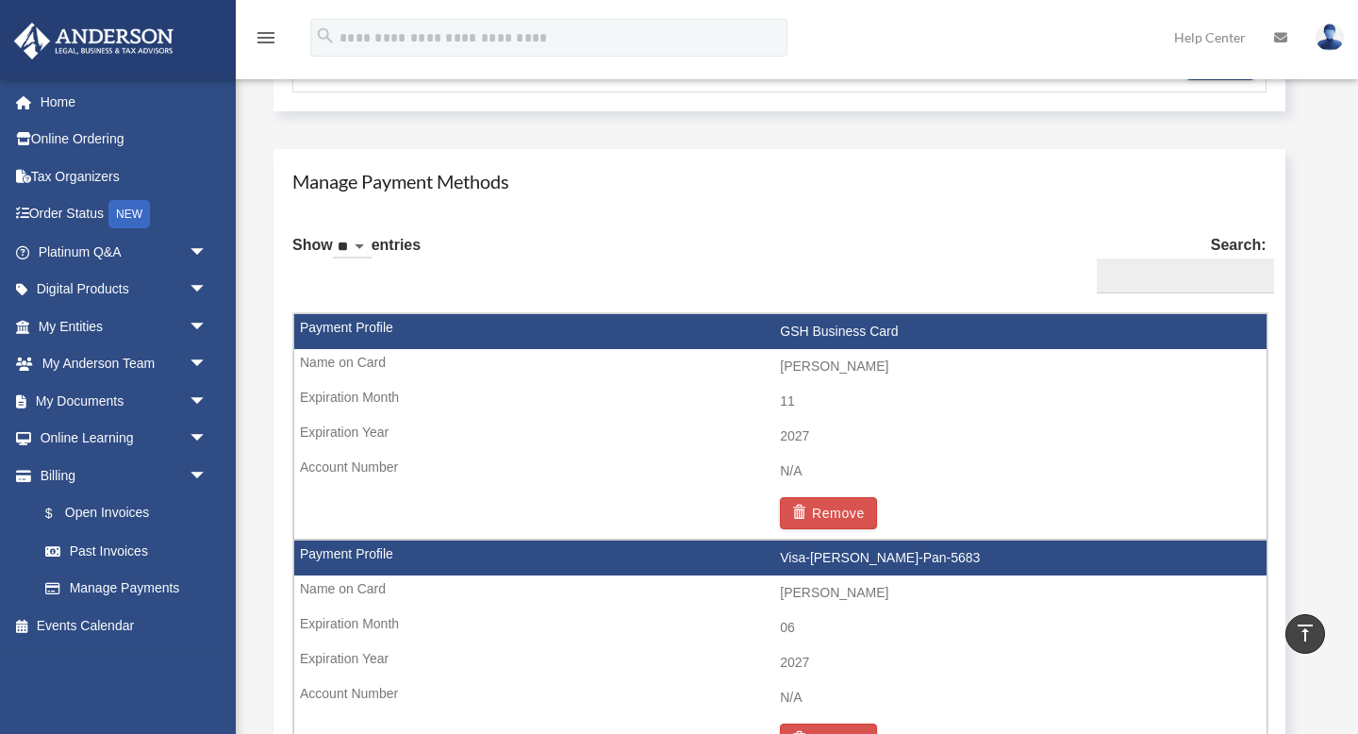
scroll to position [1005, 0]
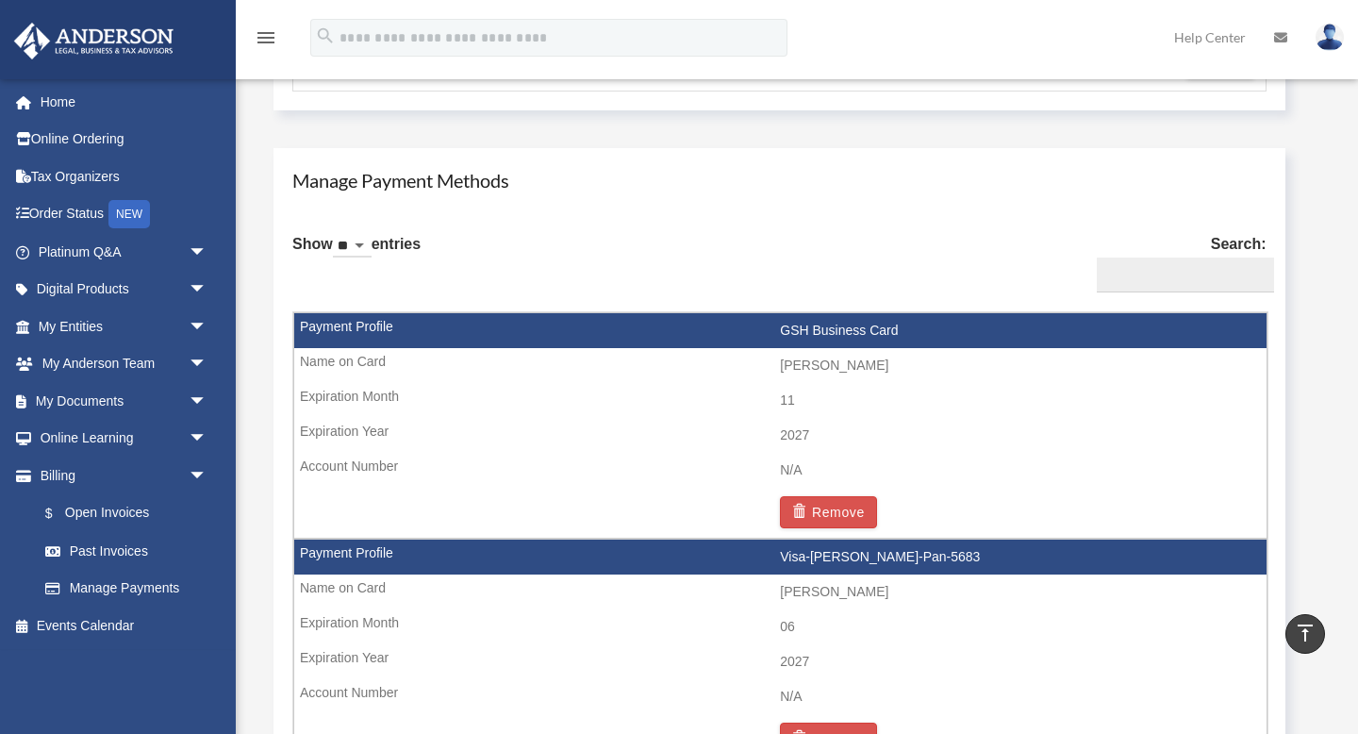
click at [351, 357] on td "Sean Pan" at bounding box center [780, 366] width 972 height 36
click at [351, 424] on td "2027" at bounding box center [780, 436] width 972 height 36
click at [352, 446] on td "2027" at bounding box center [780, 436] width 972 height 36
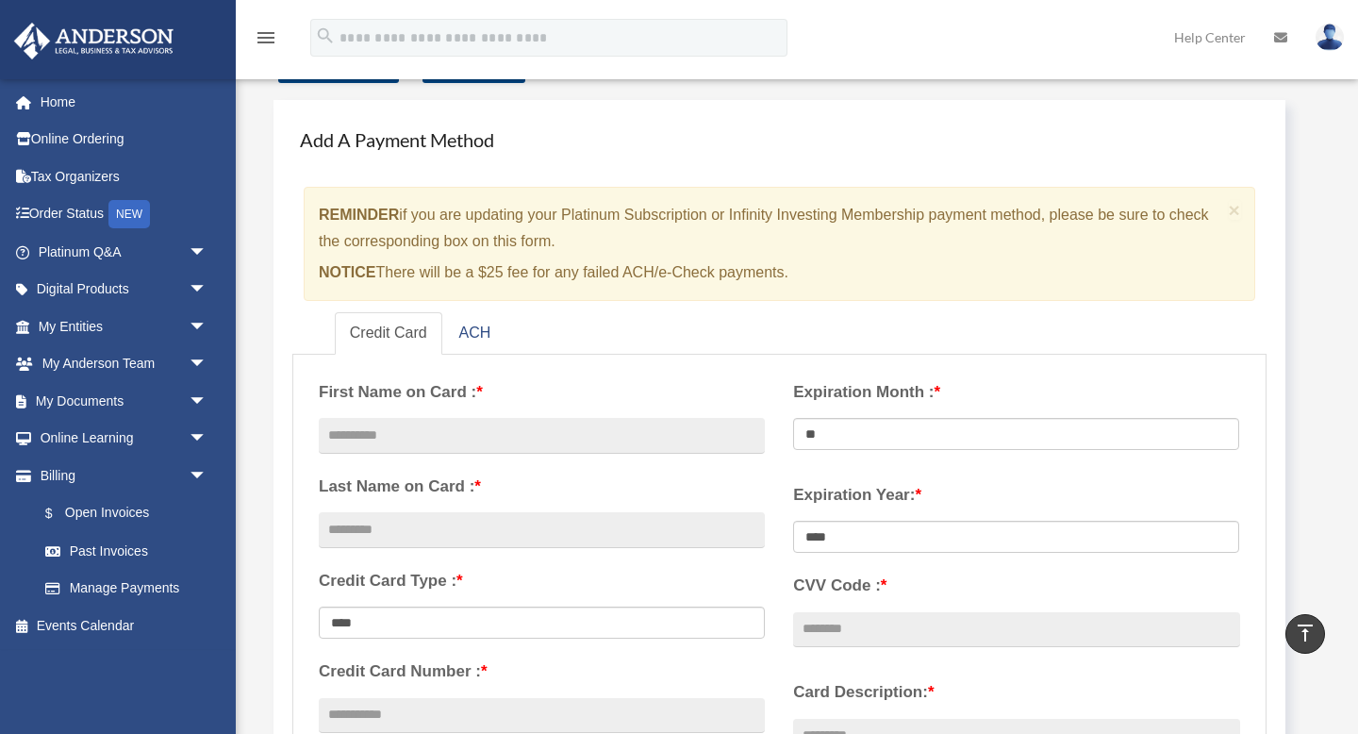
scroll to position [49, 0]
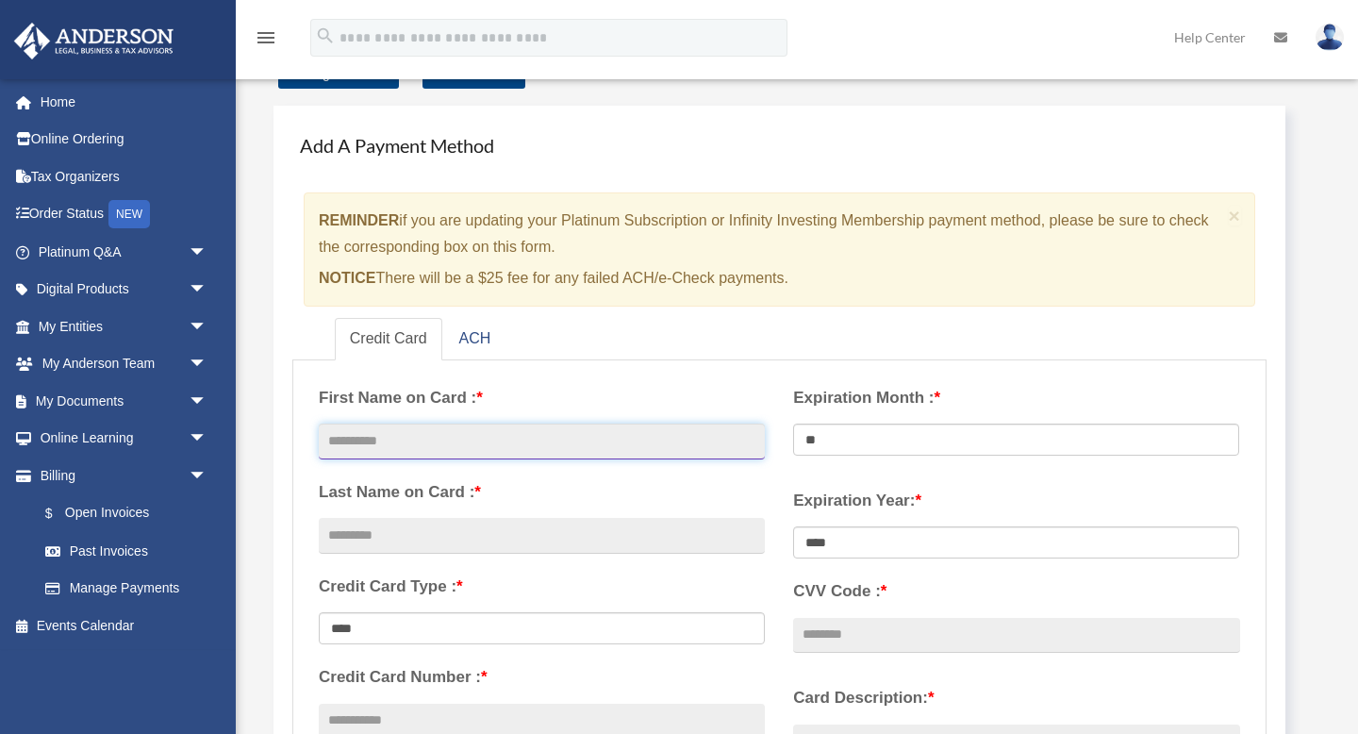
click at [586, 439] on input "text" at bounding box center [542, 441] width 446 height 36
type input "****"
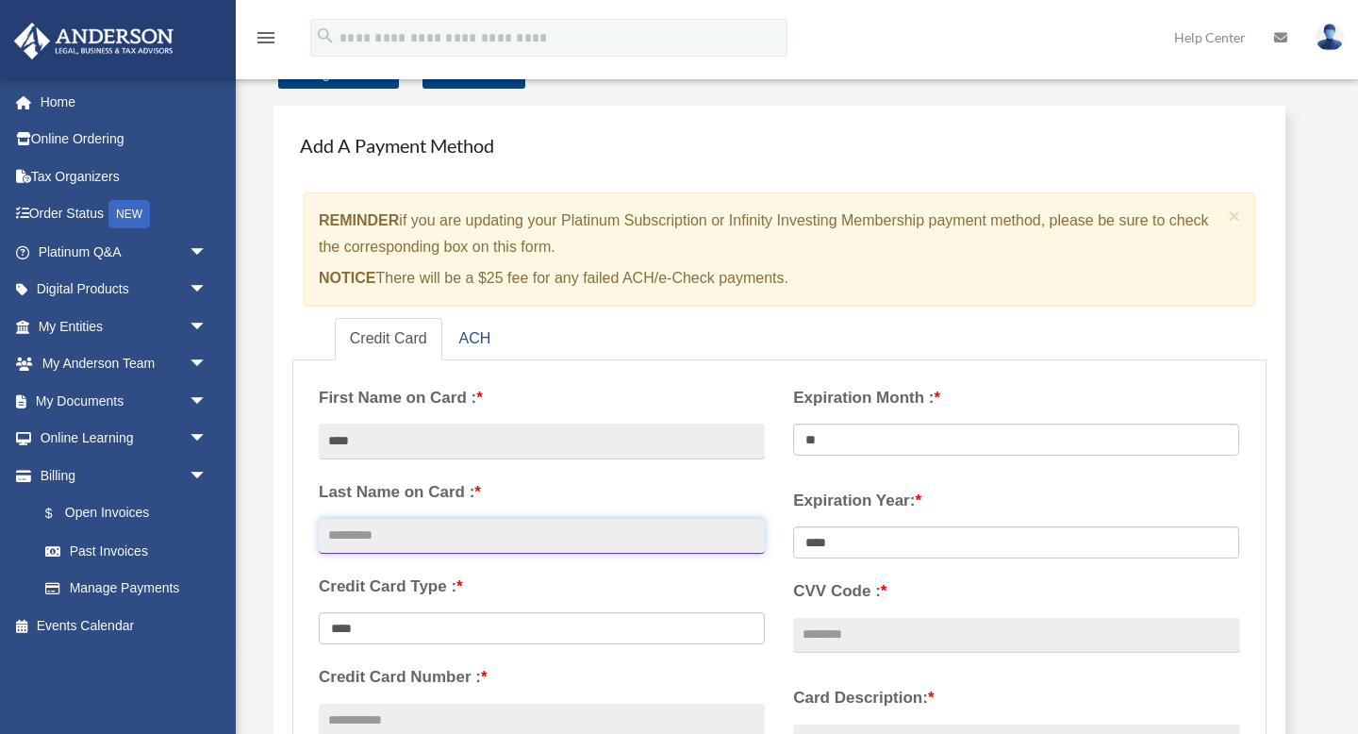
type input "***"
type input "**********"
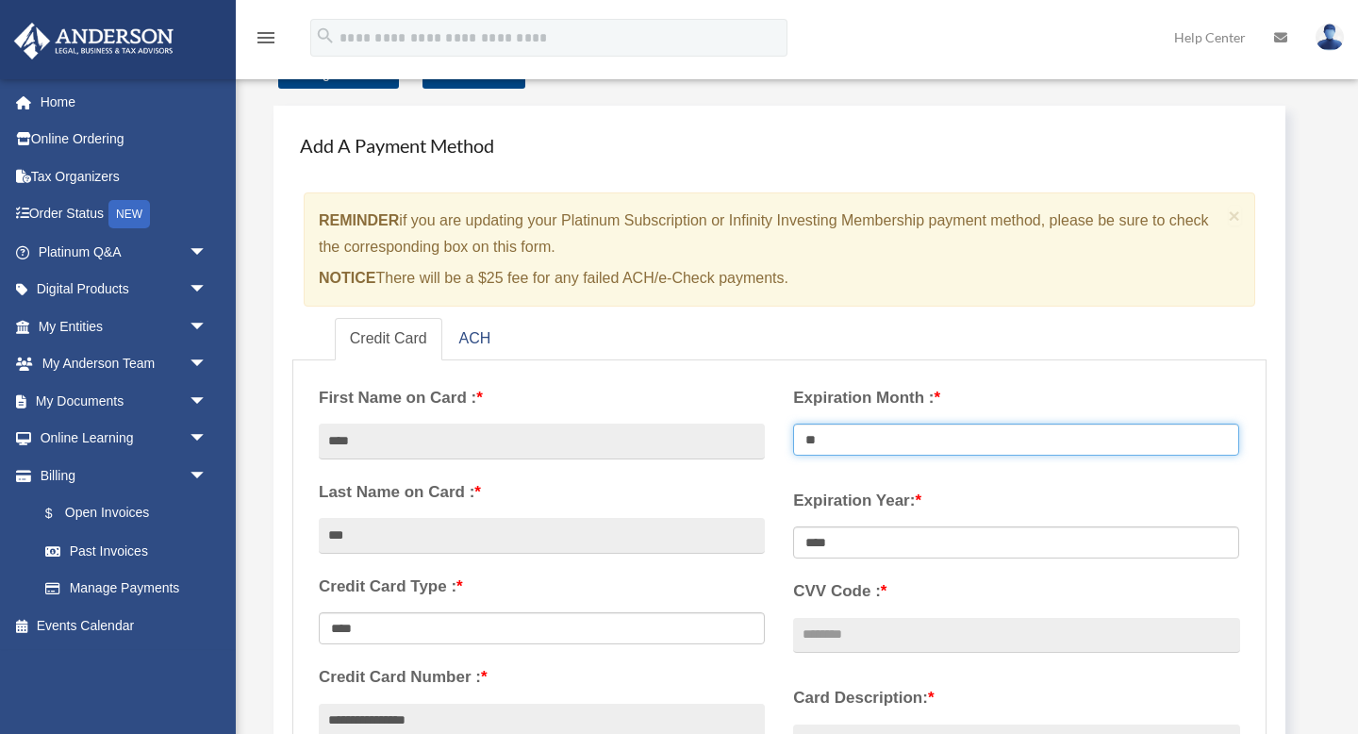
select select "**"
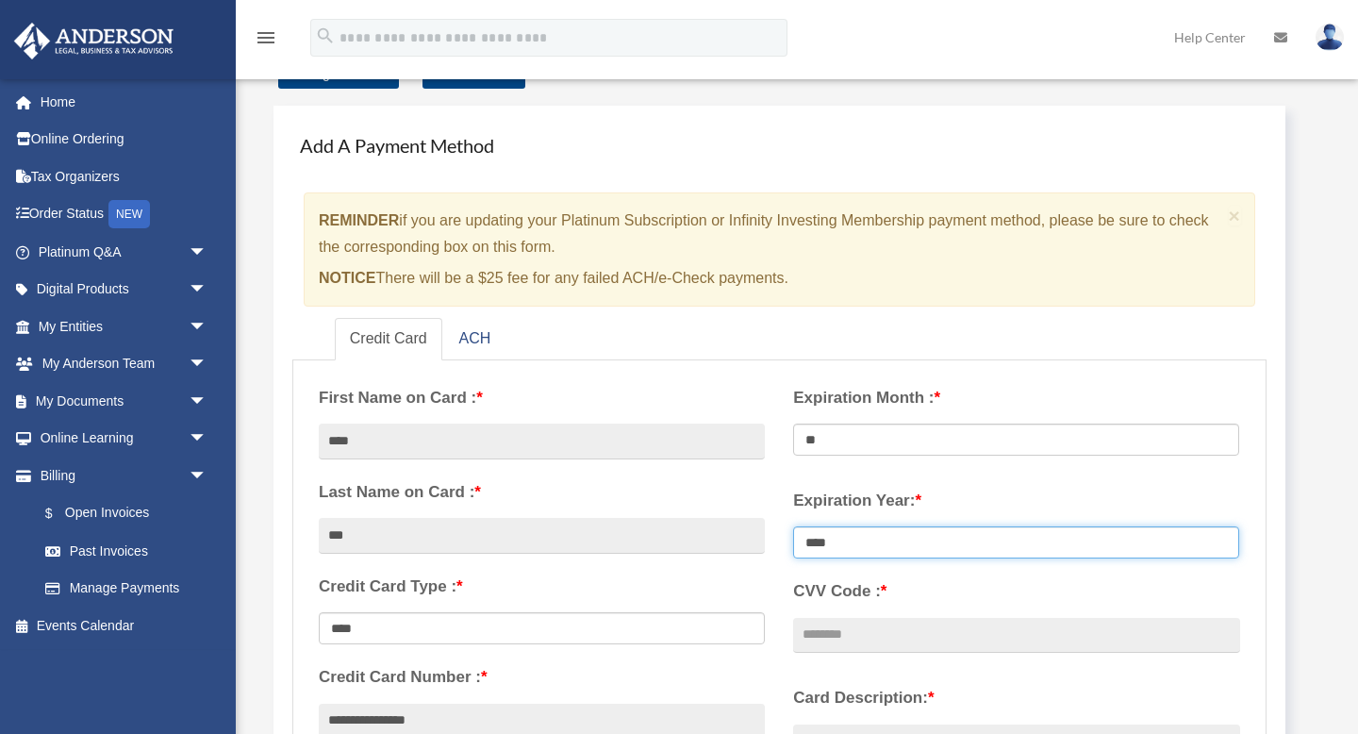
select select "****"
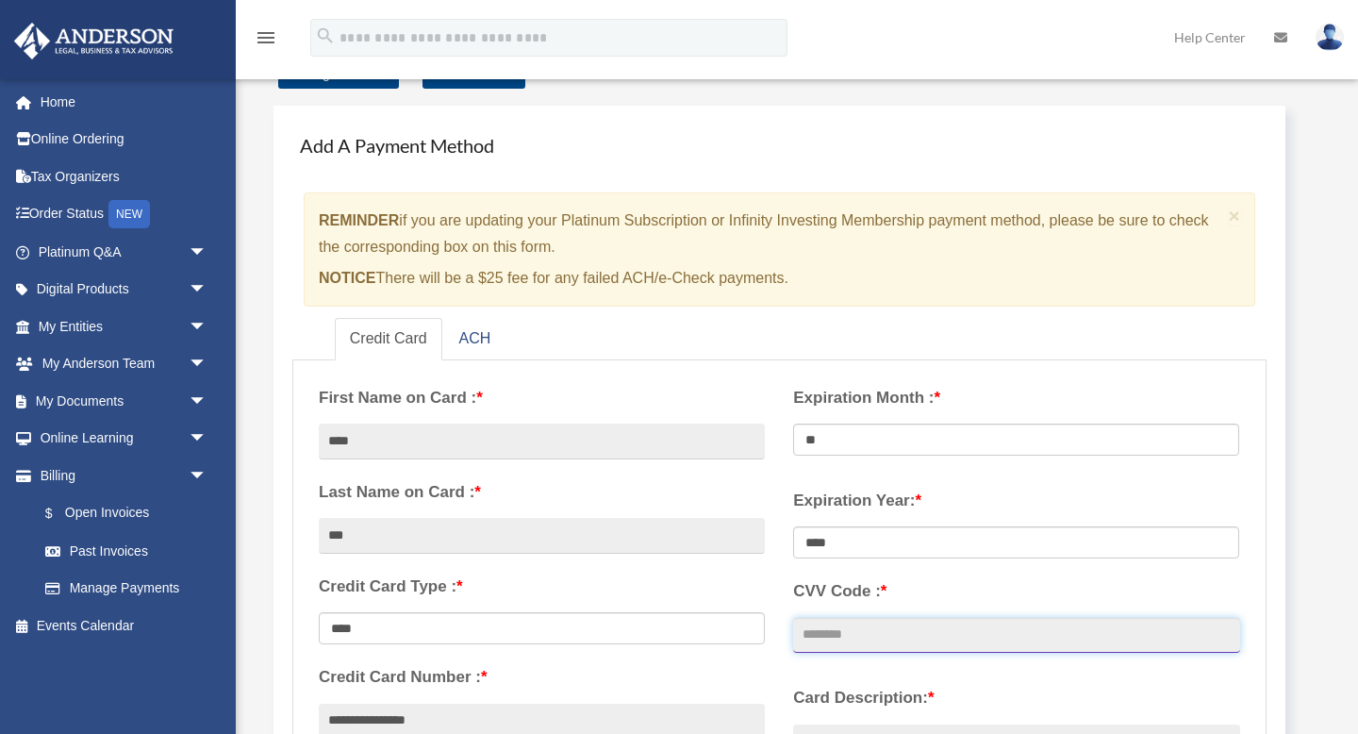
type input "***"
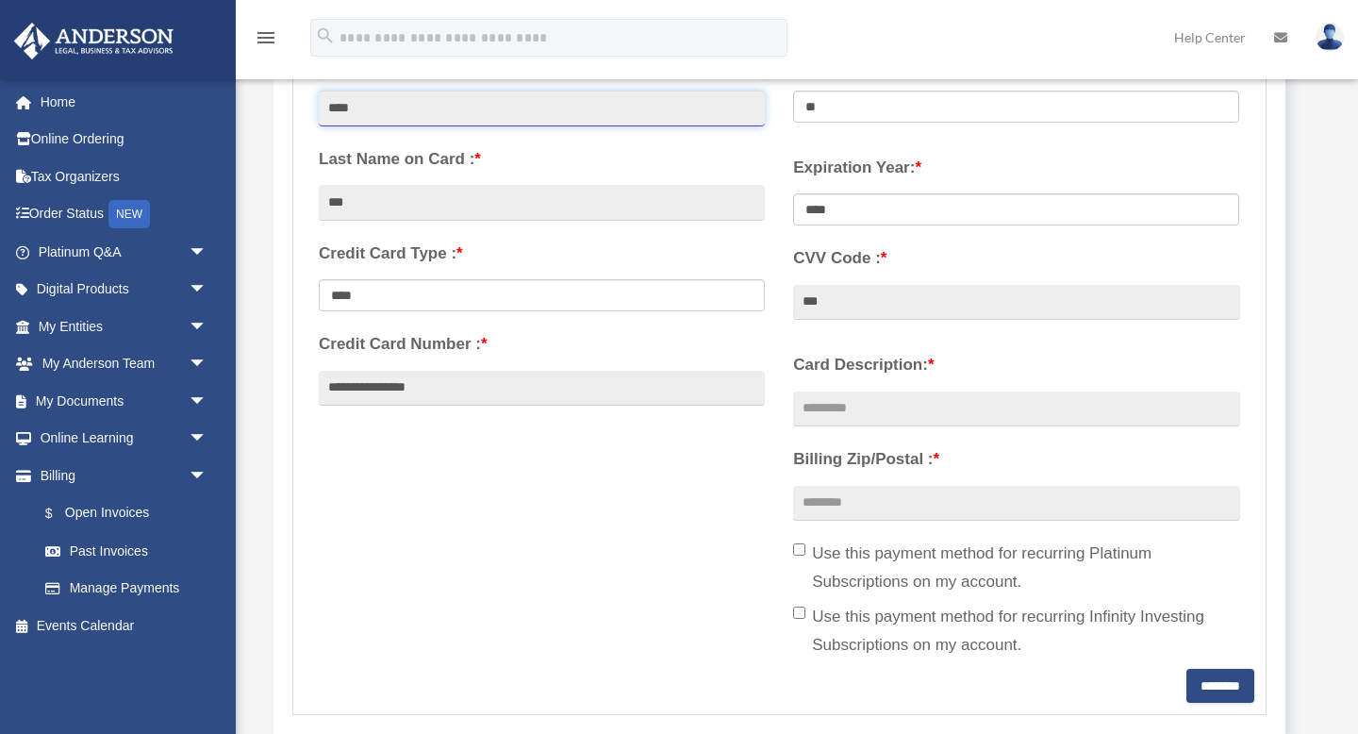
scroll to position [388, 0]
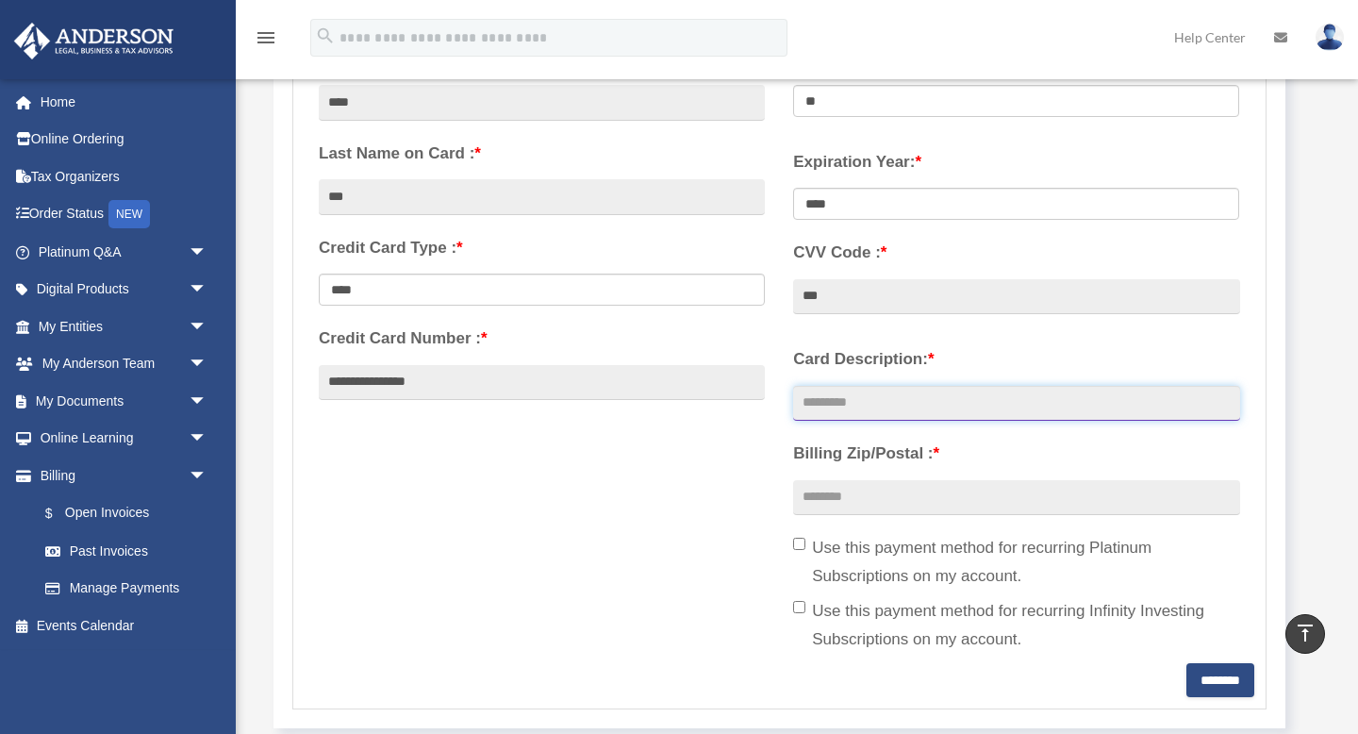
click at [866, 408] on input "Card Description: *" at bounding box center [1016, 404] width 446 height 36
type input "*"
type input "**********"
click at [827, 498] on input "Billing Zip/Postal : *" at bounding box center [1016, 498] width 446 height 36
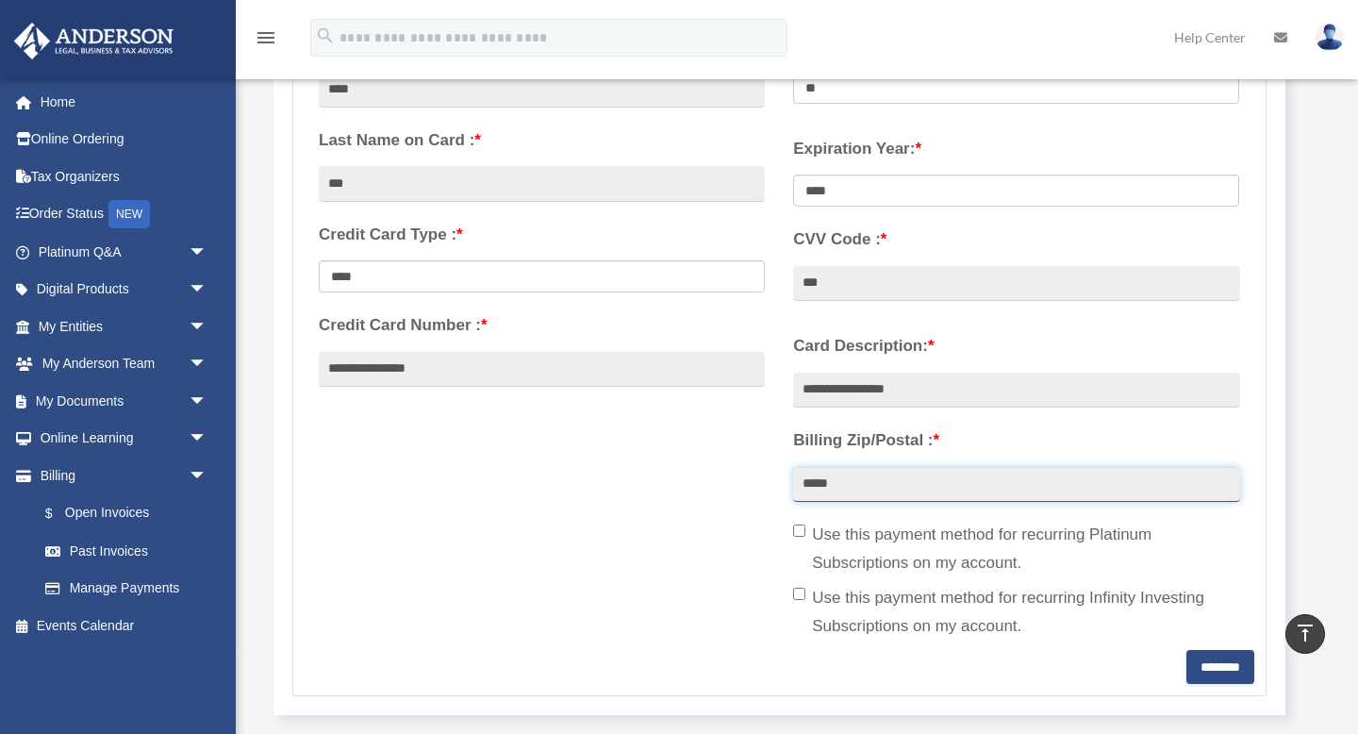
type input "*****"
click at [650, 492] on div "**********" at bounding box center [780, 335] width 950 height 630
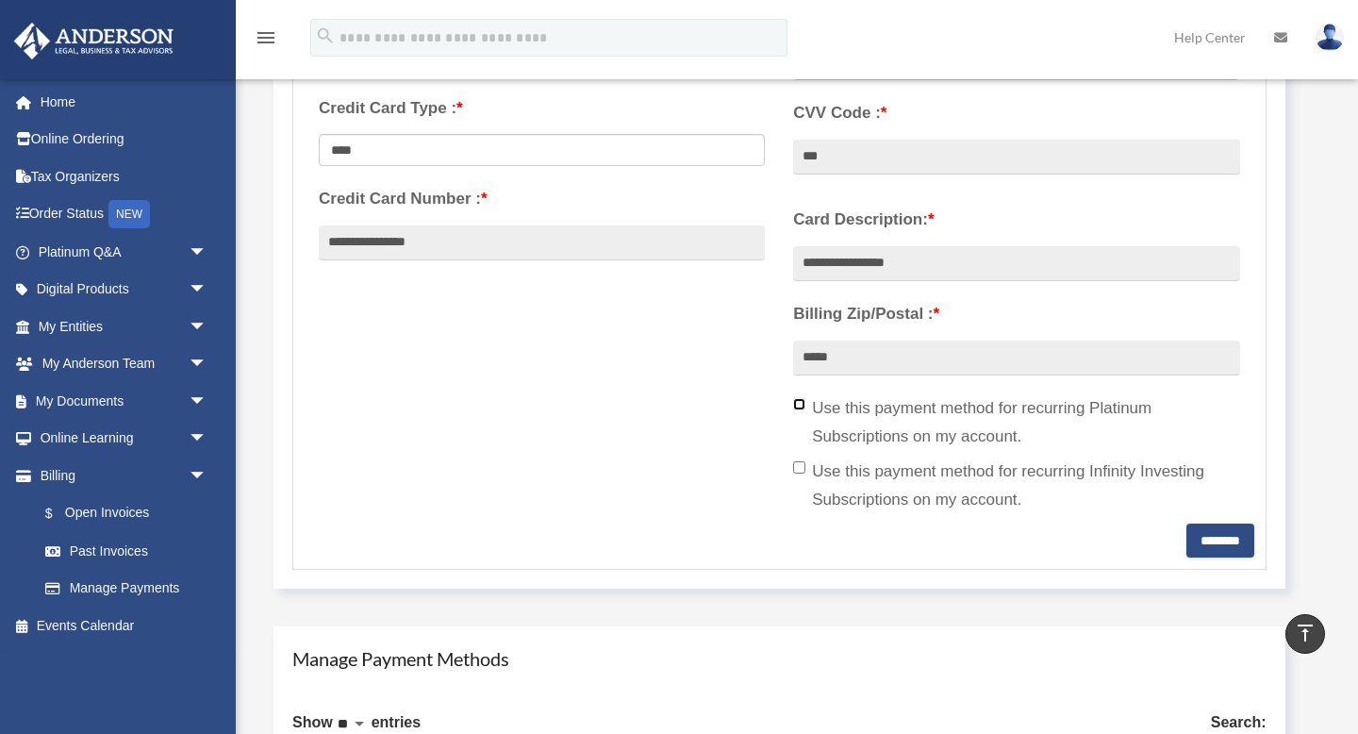
scroll to position [533, 0]
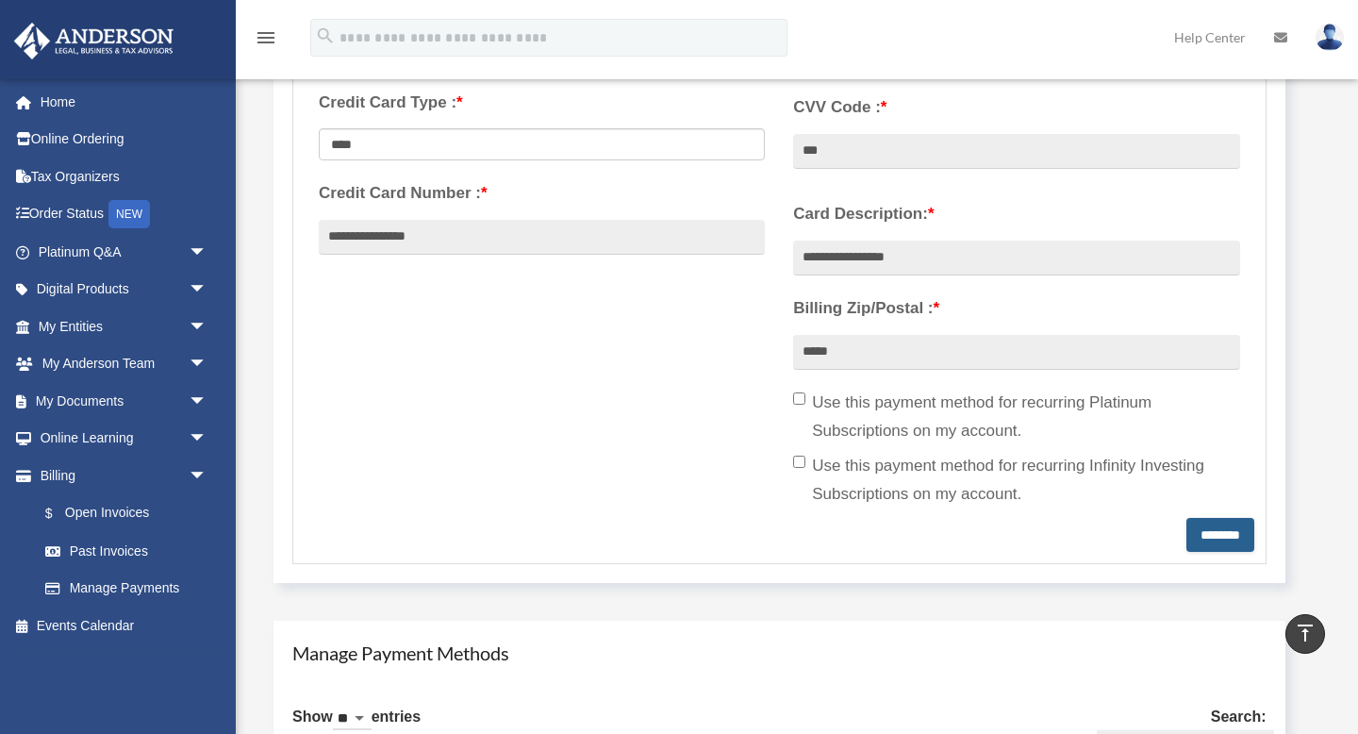
click at [1209, 536] on input "********" at bounding box center [1221, 535] width 68 height 34
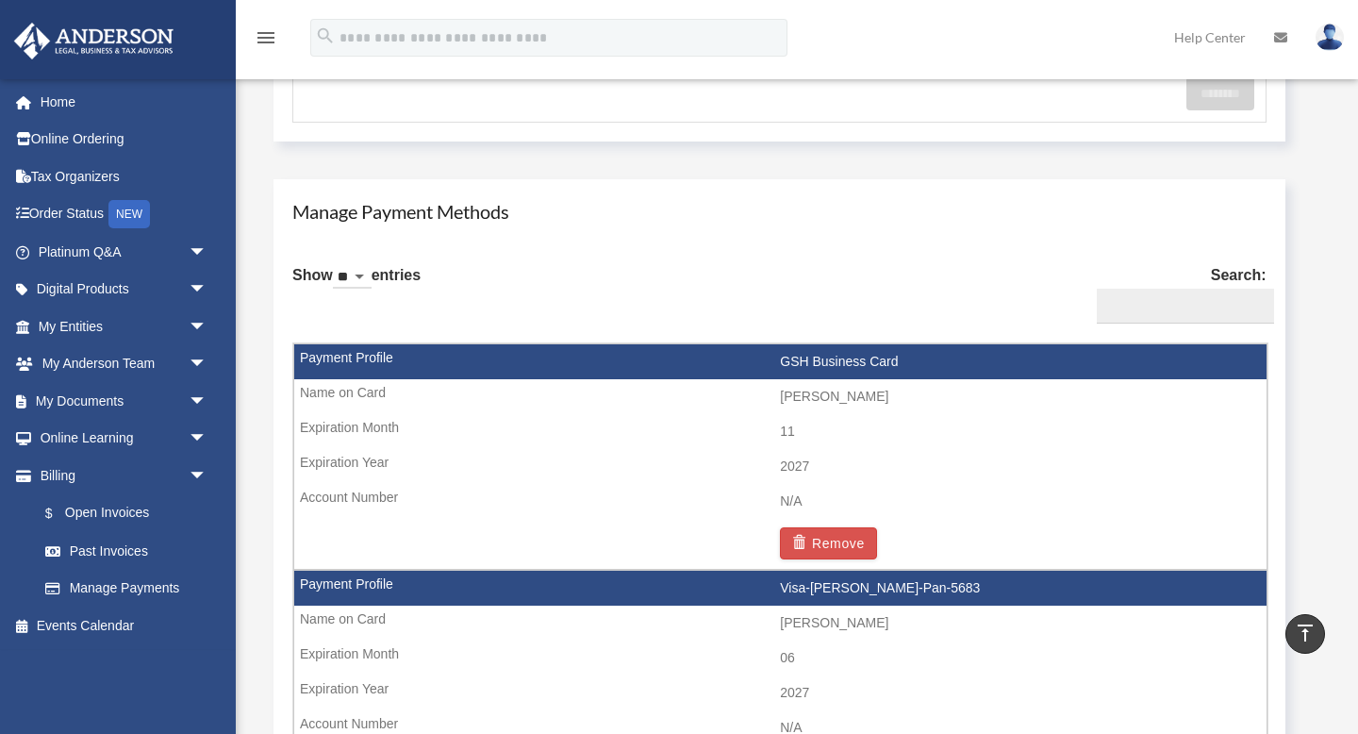
scroll to position [1022, 0]
